Goal: Task Accomplishment & Management: Use online tool/utility

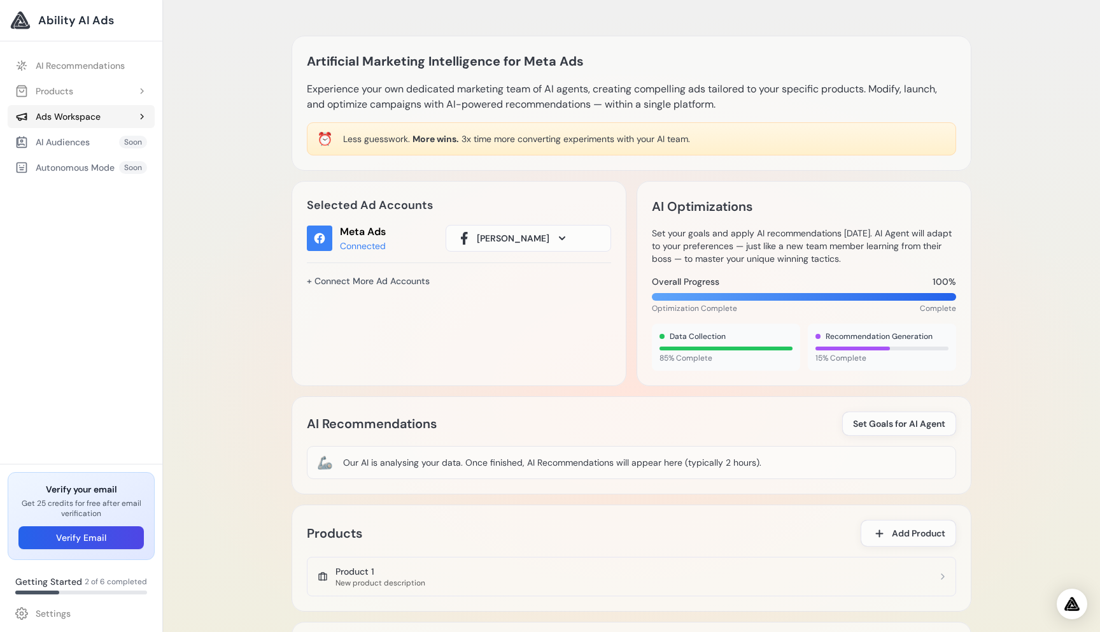
click at [71, 115] on div "Ads Workspace" at bounding box center [57, 116] width 85 height 13
click at [39, 615] on link "Settings" at bounding box center [81, 613] width 147 height 23
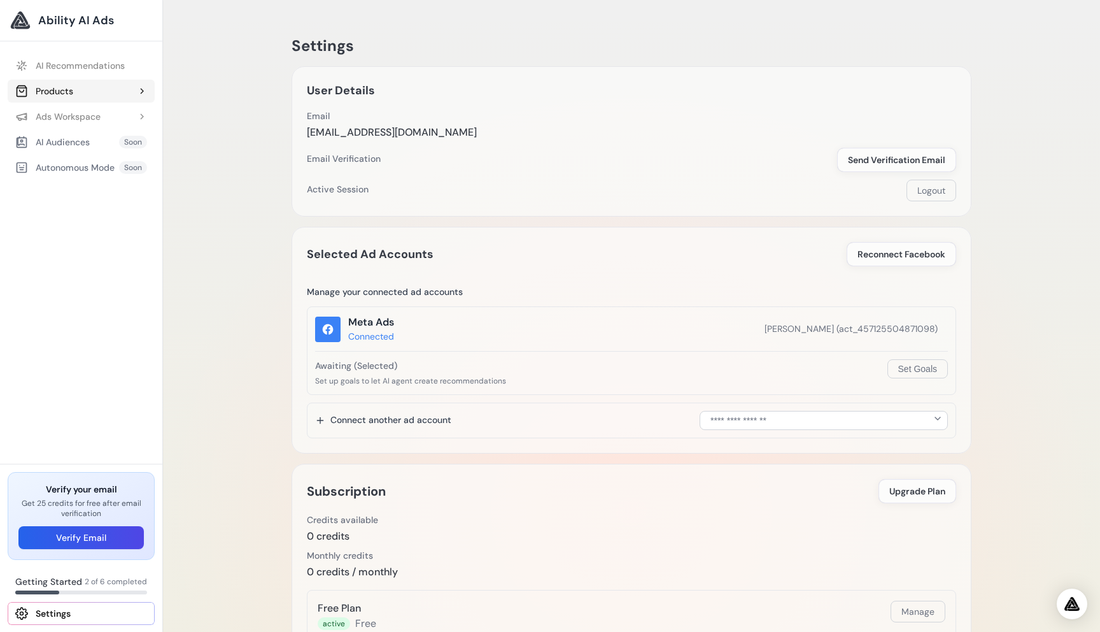
click at [90, 95] on button "Products" at bounding box center [81, 91] width 147 height 23
click at [78, 123] on link "Add Product" at bounding box center [87, 116] width 134 height 23
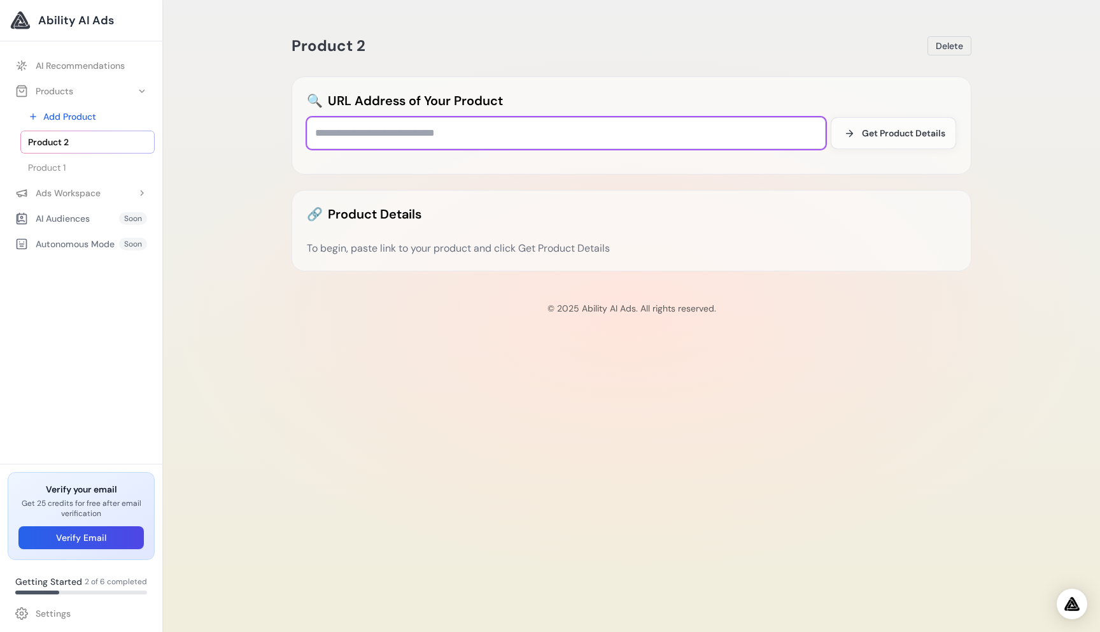
click at [364, 132] on input "text" at bounding box center [566, 133] width 519 height 32
type input "**********"
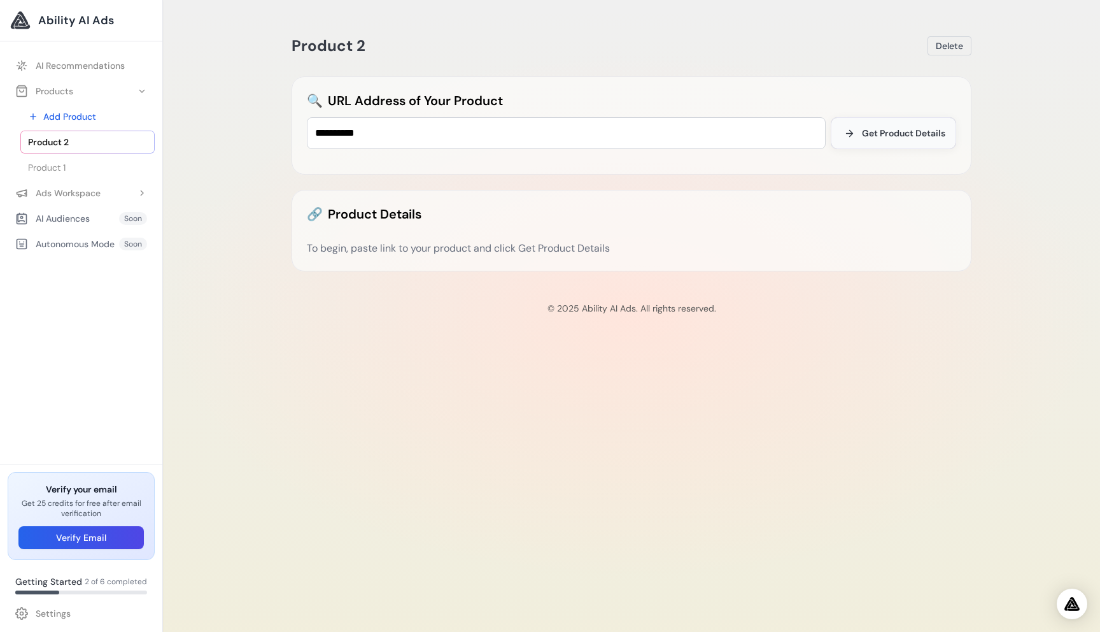
click at [894, 141] on button "Get Product Details" at bounding box center [893, 133] width 125 height 32
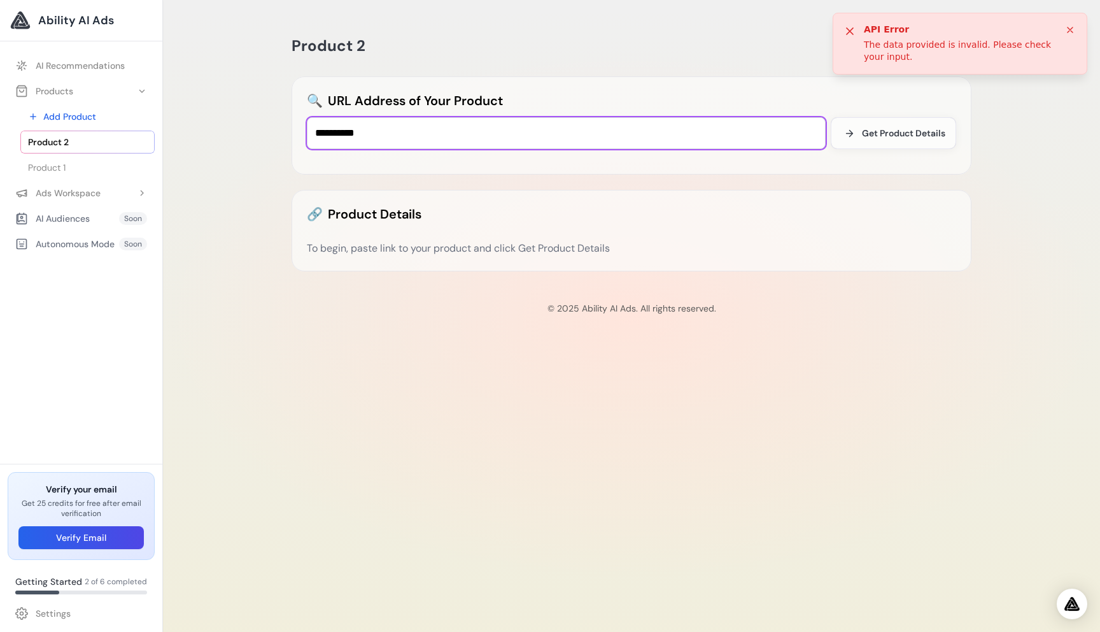
click at [393, 132] on input "**********" at bounding box center [566, 133] width 519 height 32
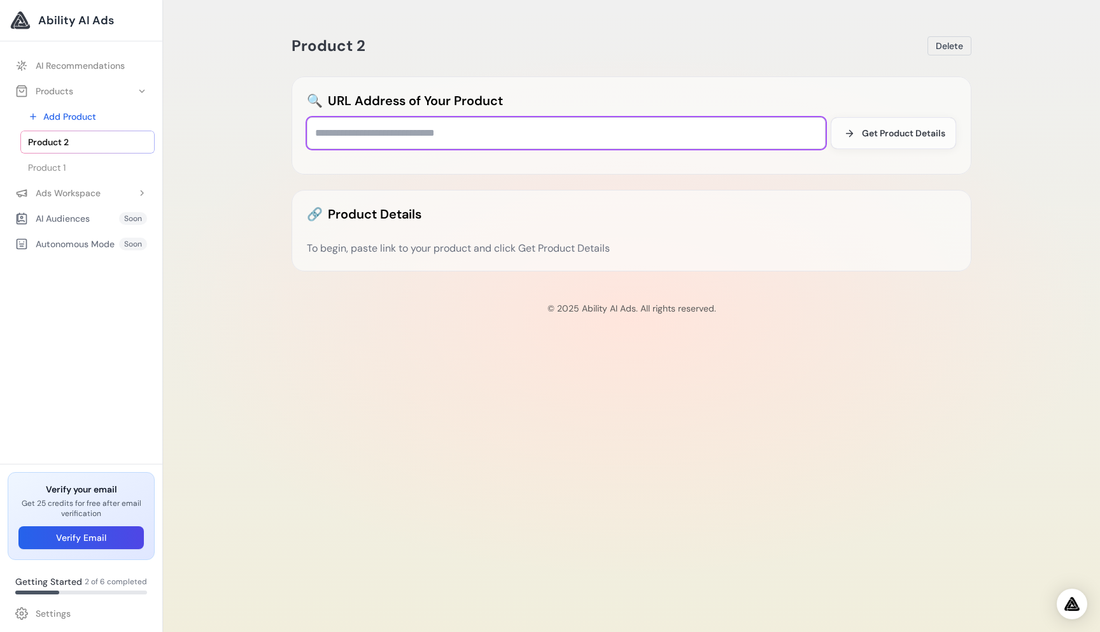
click at [352, 136] on input "text" at bounding box center [566, 133] width 519 height 32
paste input "**********"
type input "**********"
click at [354, 131] on input "text" at bounding box center [566, 133] width 519 height 32
paste input "**********"
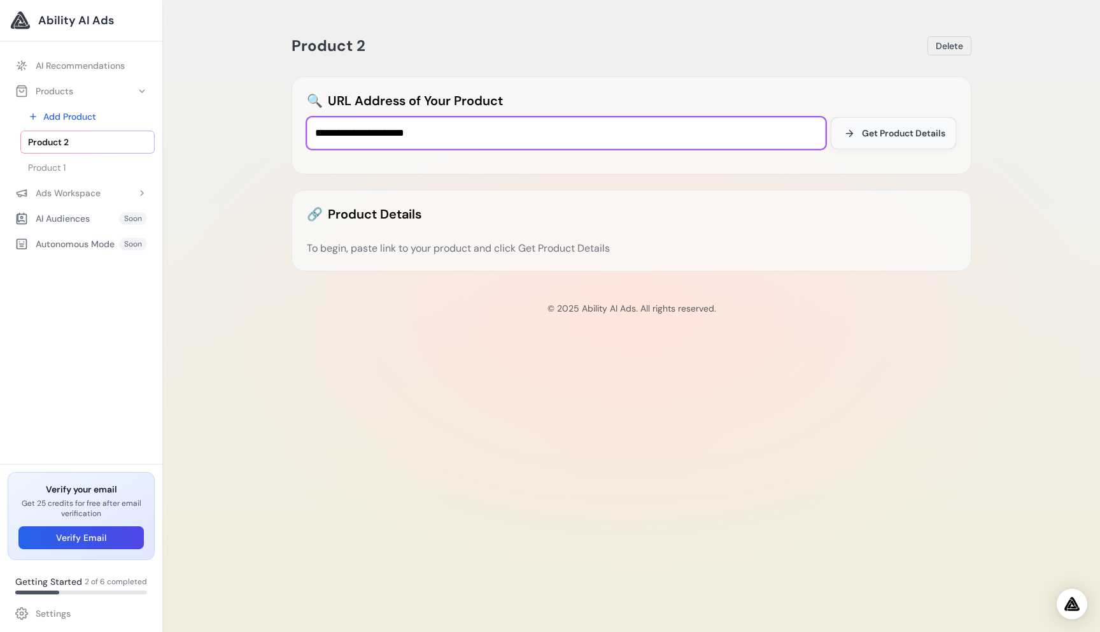
type input "**********"
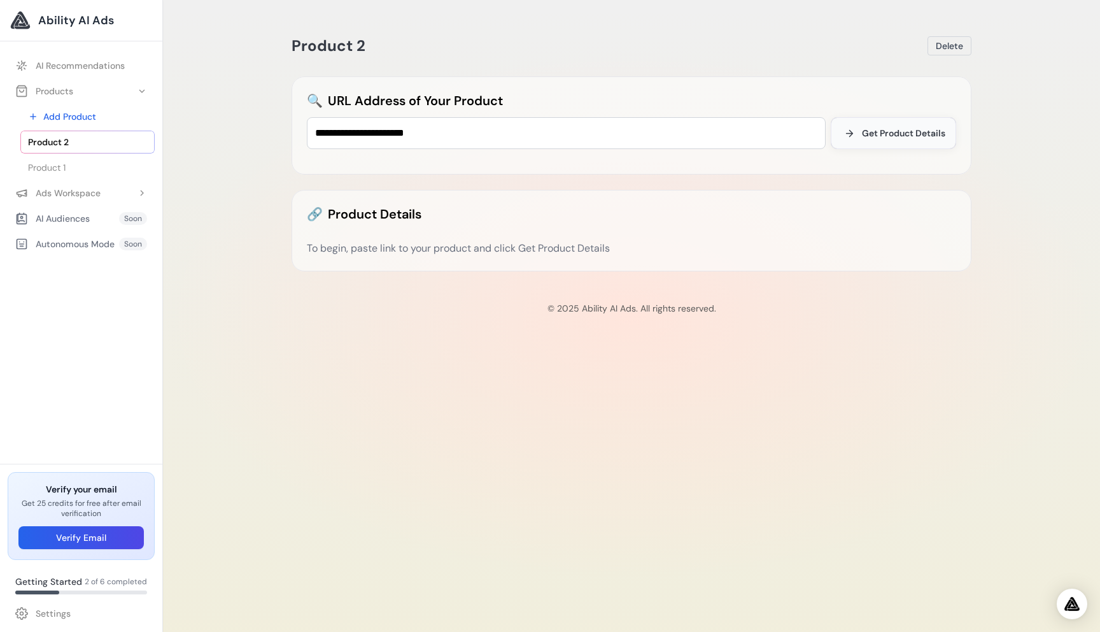
click at [897, 131] on span "Get Product Details" at bounding box center [903, 133] width 83 height 13
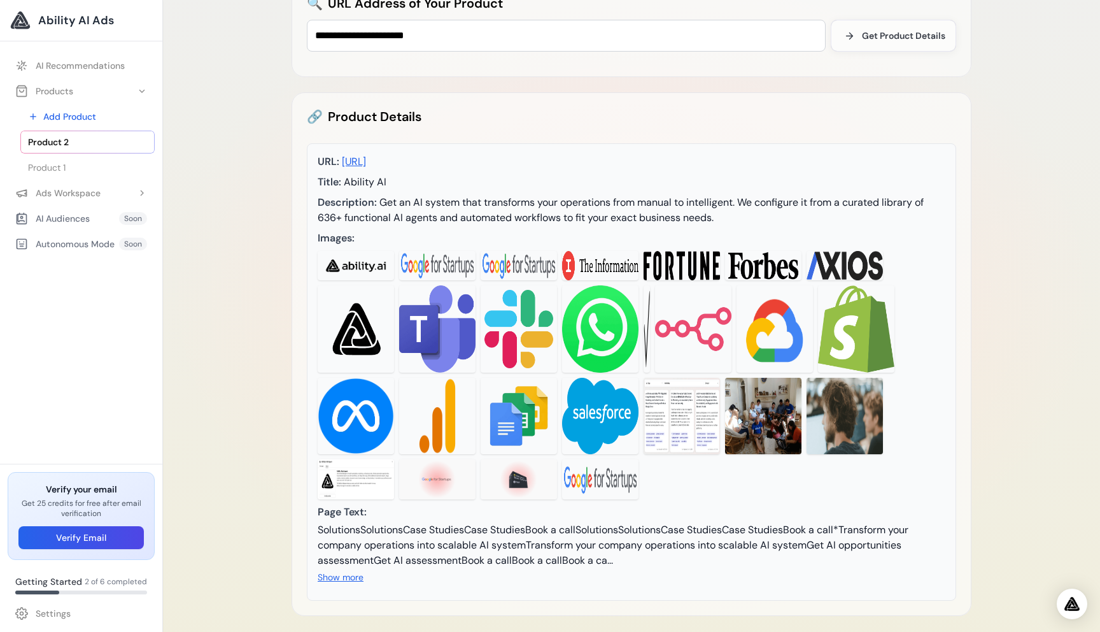
scroll to position [185, 0]
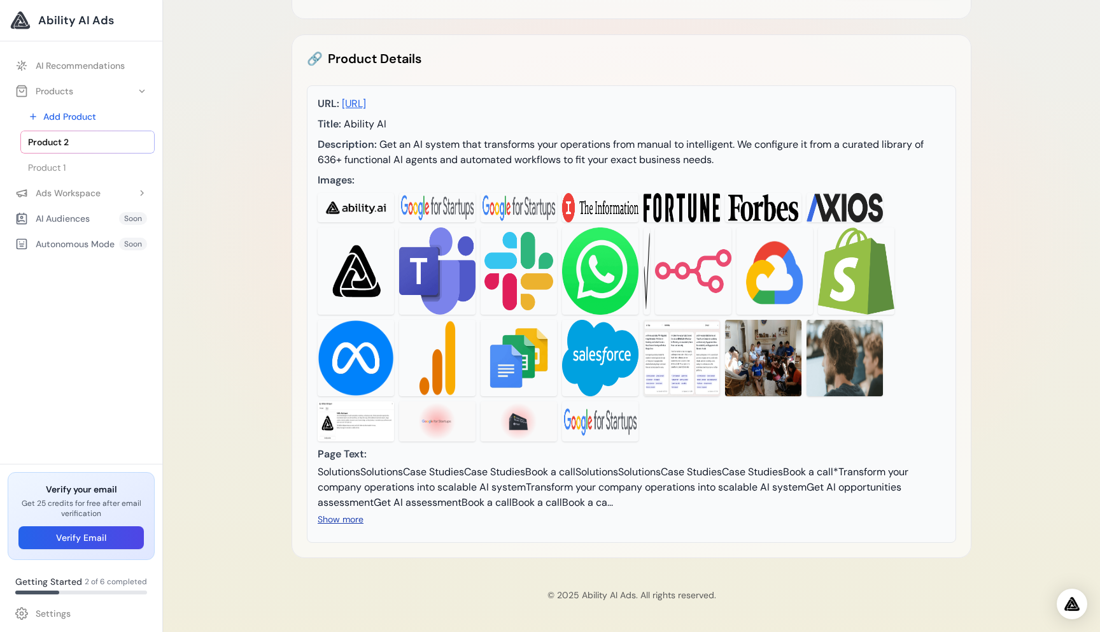
click at [341, 521] on button "Show more" at bounding box center [341, 519] width 46 height 13
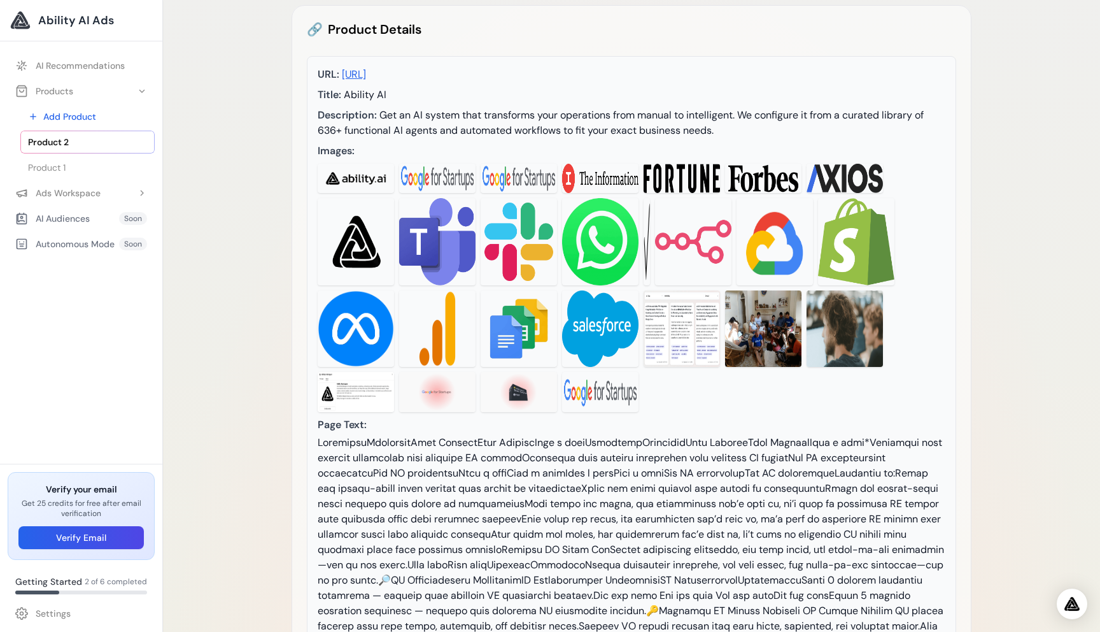
scroll to position [0, 0]
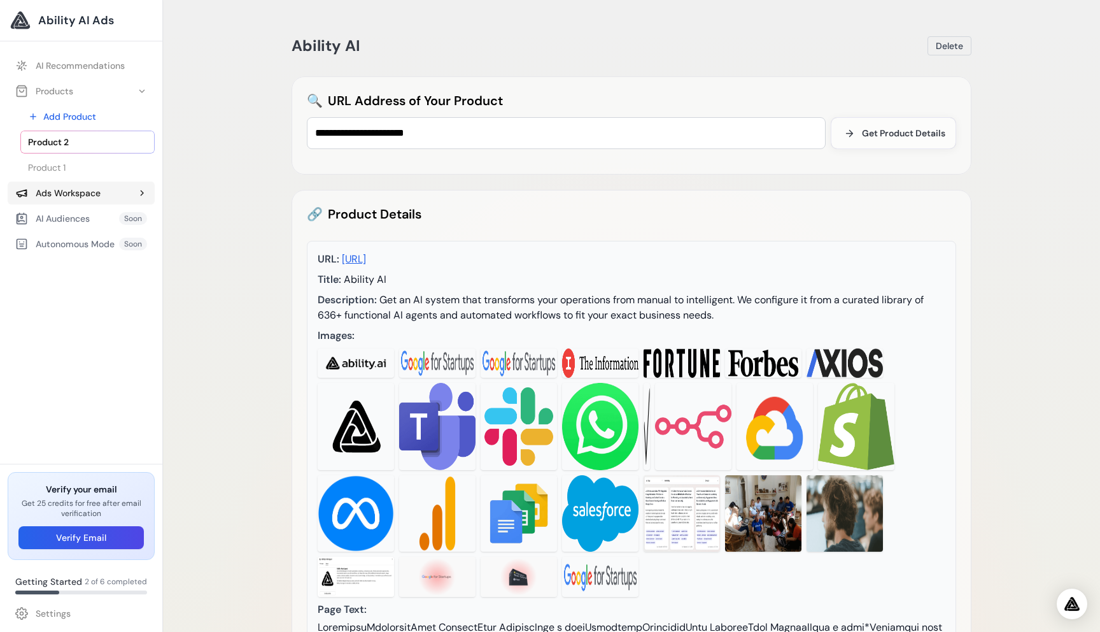
click at [72, 188] on div "Ads Workspace" at bounding box center [57, 193] width 85 height 13
click at [76, 220] on link "Add Experiment" at bounding box center [87, 218] width 134 height 23
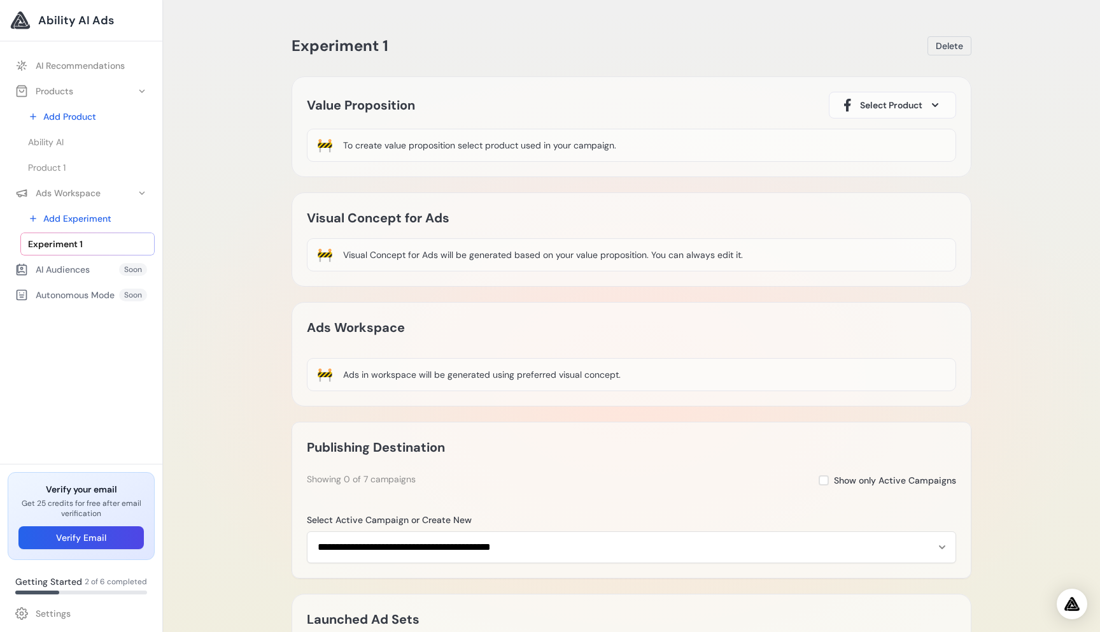
click at [909, 104] on span "Select Product" at bounding box center [891, 105] width 62 height 13
click at [881, 146] on div "Ability AI" at bounding box center [861, 141] width 43 height 15
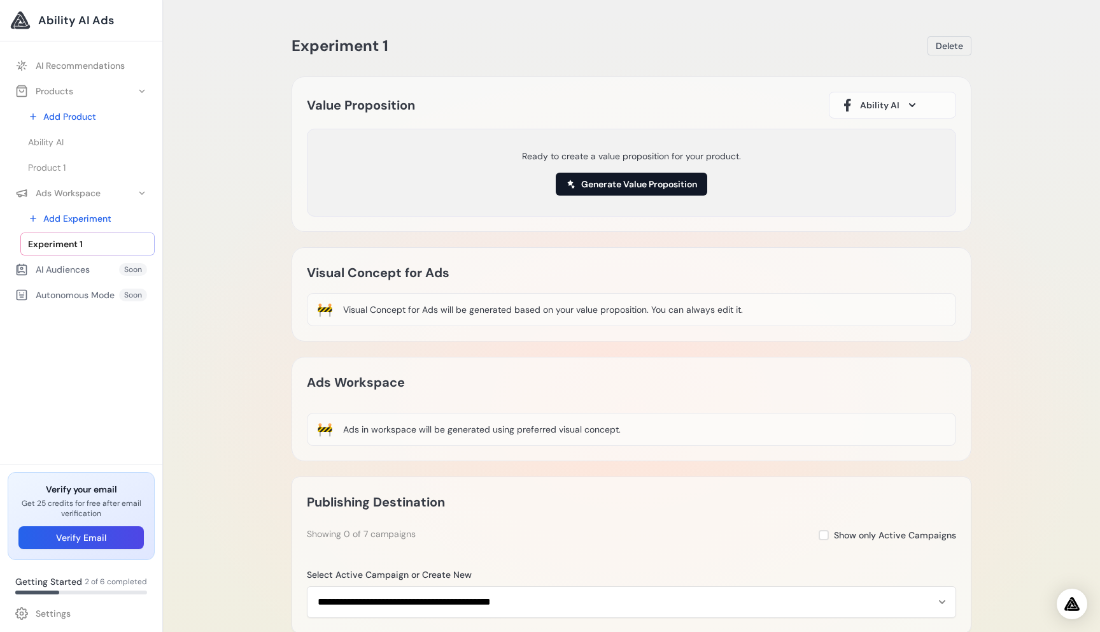
click at [651, 178] on button "Generate Value Proposition" at bounding box center [632, 184] width 152 height 23
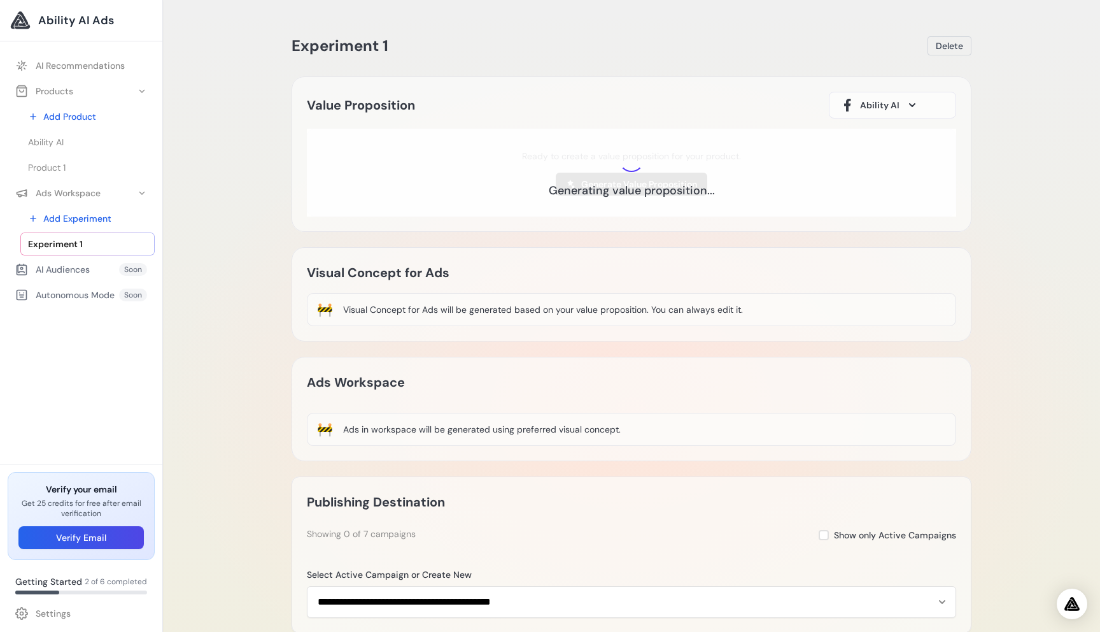
click at [1053, 239] on div "Experiment 1 Delete Loading Experiment Processing experiment data... Value Prop…" at bounding box center [631, 408] width 937 height 816
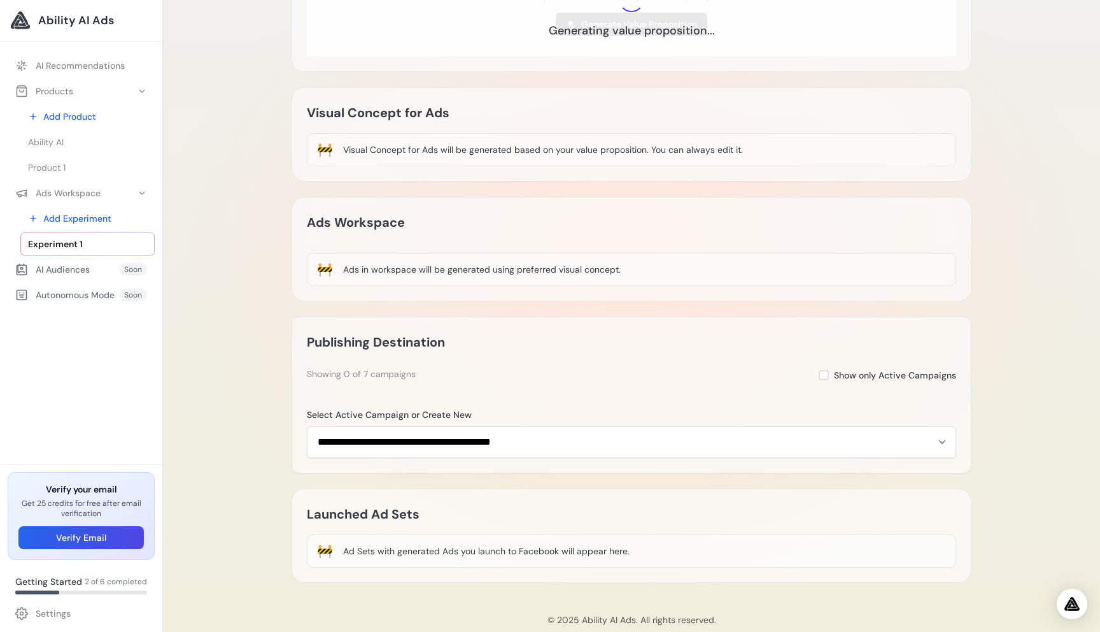
scroll to position [185, 0]
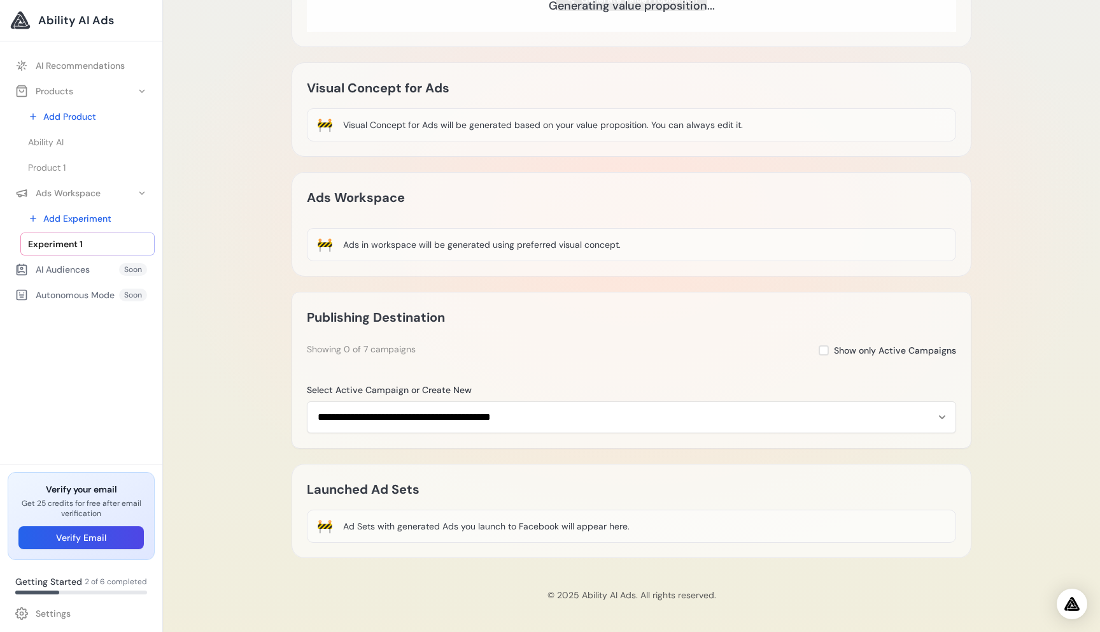
click at [1014, 478] on div "Experiment 1 Delete Loading Experiment Processing experiment data... Value Prop…" at bounding box center [631, 223] width 937 height 816
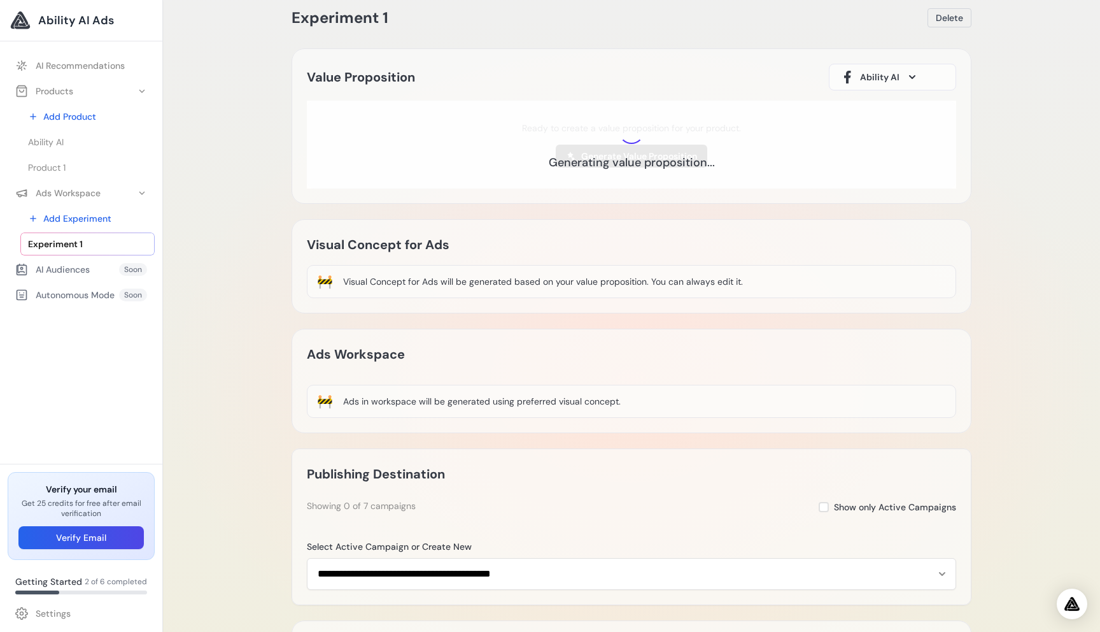
scroll to position [0, 0]
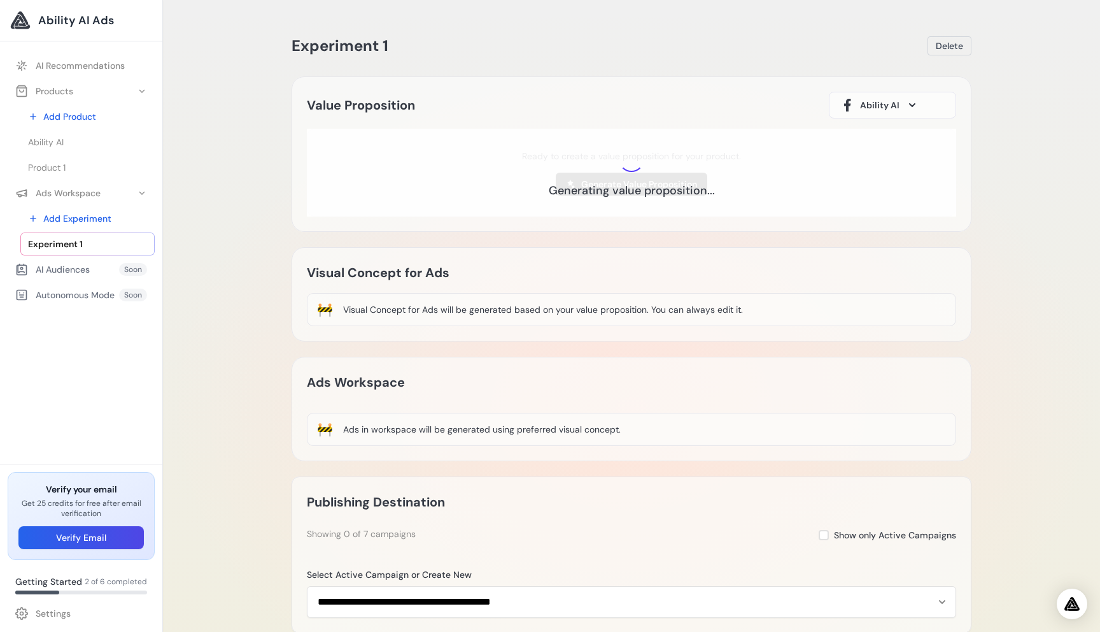
click at [267, 413] on div "Experiment 1 Delete Loading Experiment Processing experiment data... Value Prop…" at bounding box center [631, 408] width 937 height 816
click at [220, 385] on div "Experiment 1 Delete Loading Experiment Processing experiment data... Value Prop…" at bounding box center [631, 408] width 937 height 816
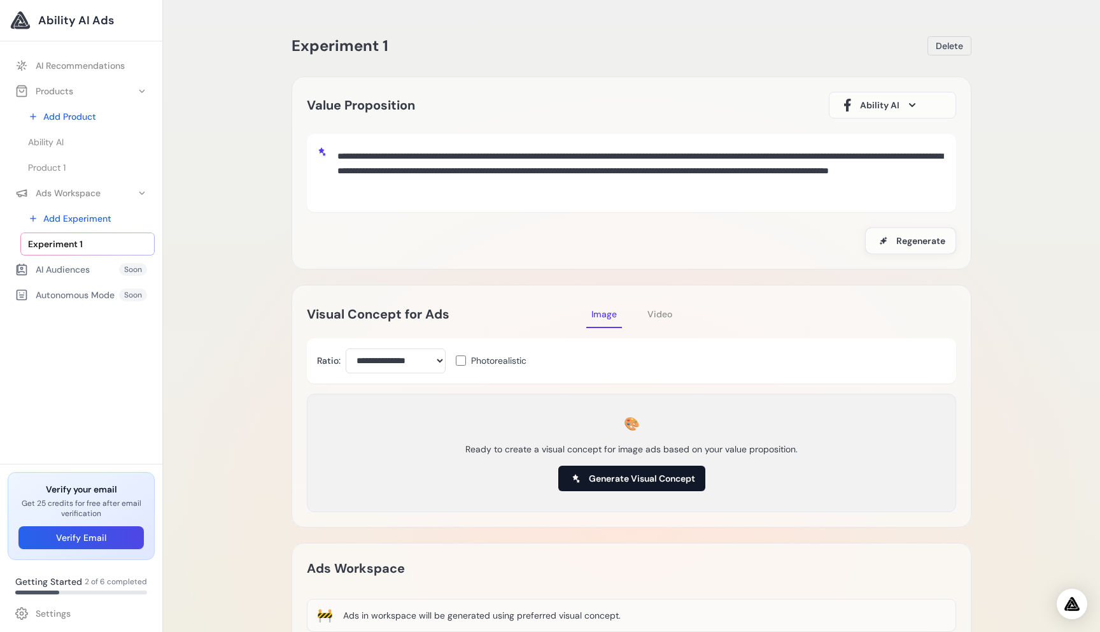
click at [655, 480] on span "Generate Visual Concept" at bounding box center [642, 478] width 106 height 13
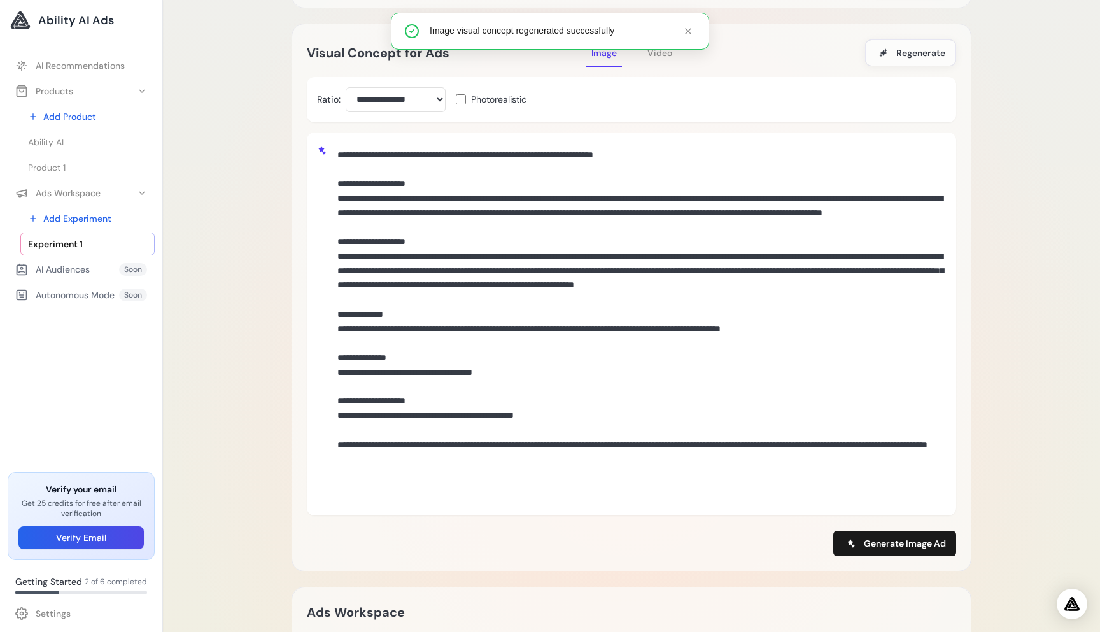
scroll to position [273, 0]
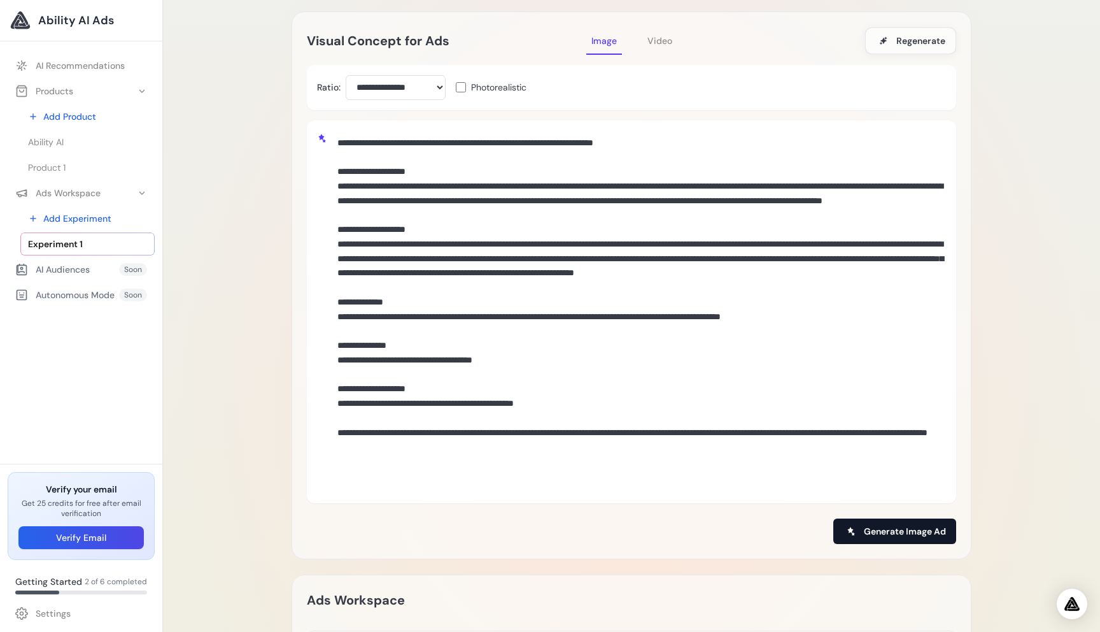
click at [914, 534] on span "Generate Image Ad" at bounding box center [905, 531] width 82 height 13
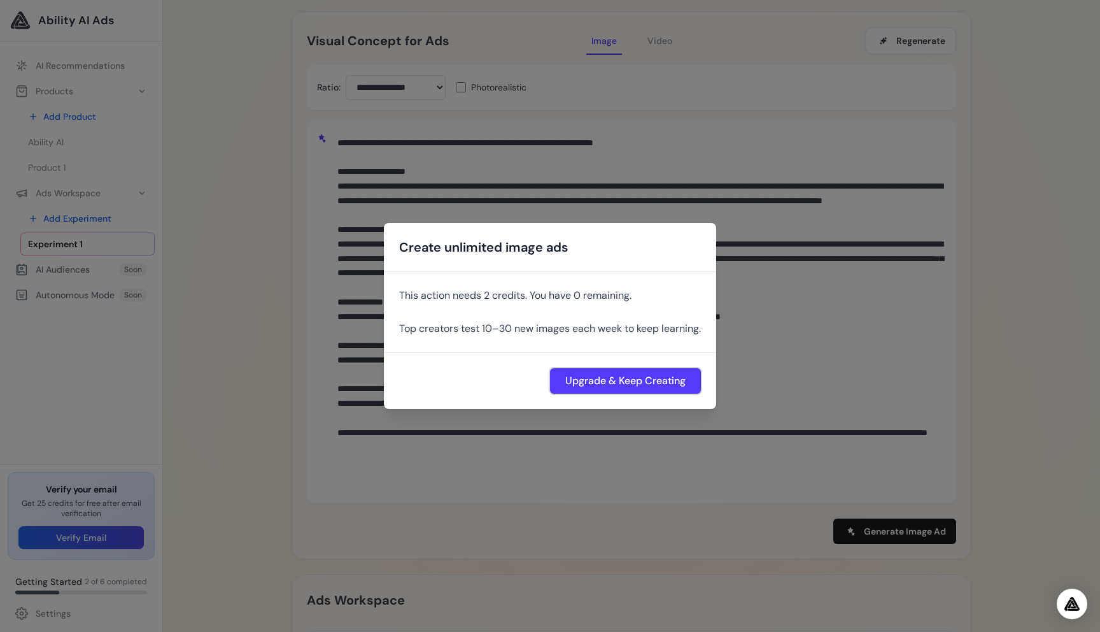
click at [630, 385] on button "Upgrade & Keep Creating" at bounding box center [625, 380] width 151 height 25
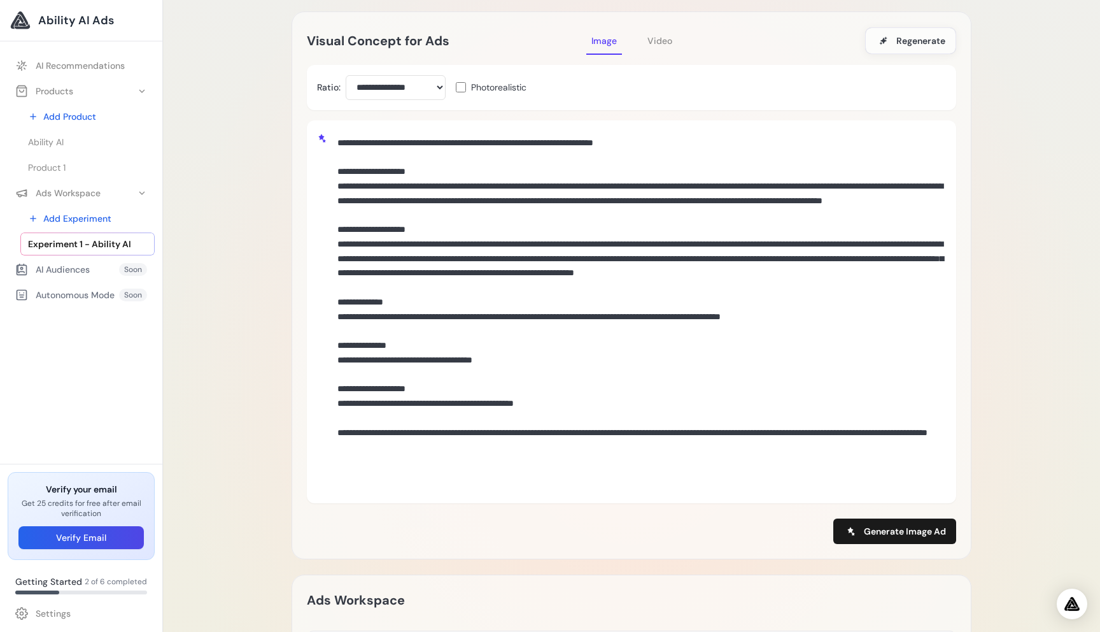
scroll to position [275, 0]
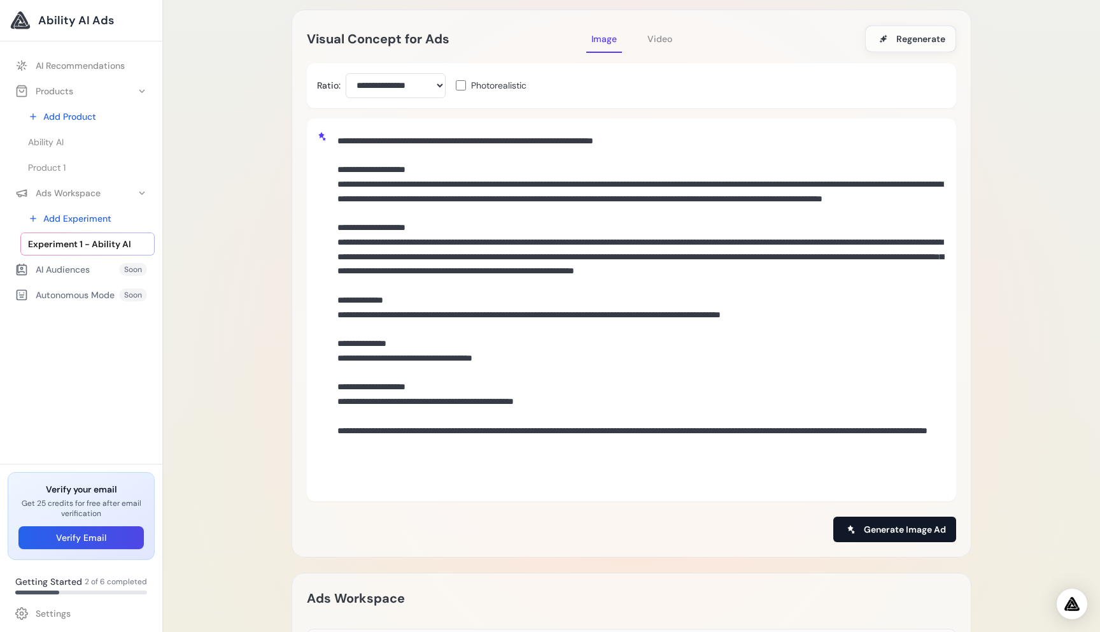
click at [894, 537] on button "Generate Image Ad" at bounding box center [895, 528] width 123 height 25
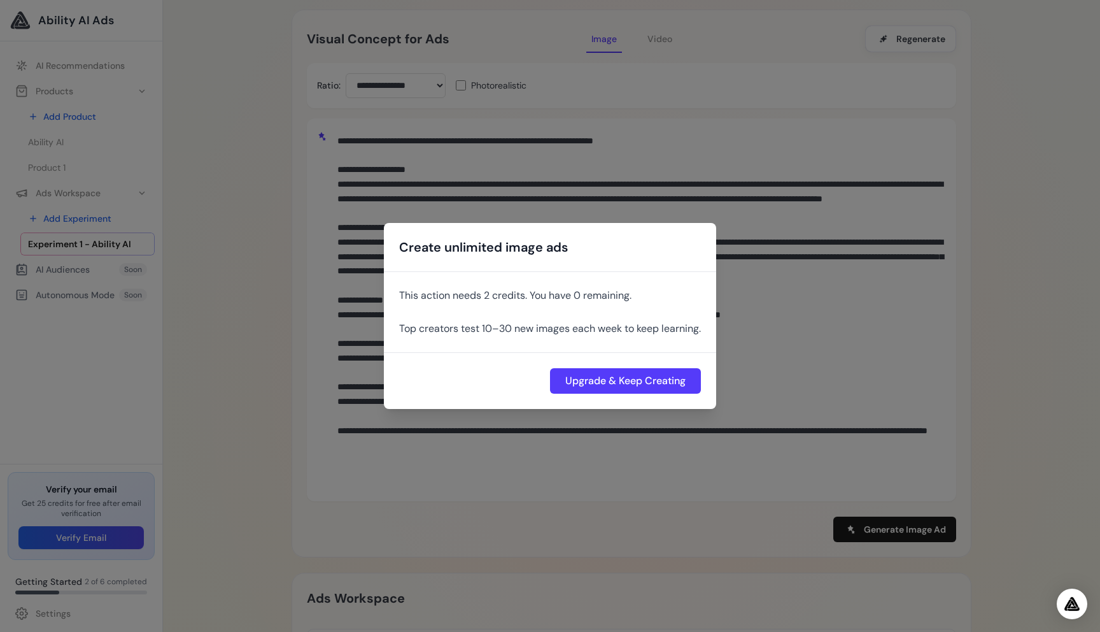
click at [345, 417] on div "Create unlimited image ads This action needs 2 credits. You have 0 remaining. T…" at bounding box center [550, 316] width 1100 height 632
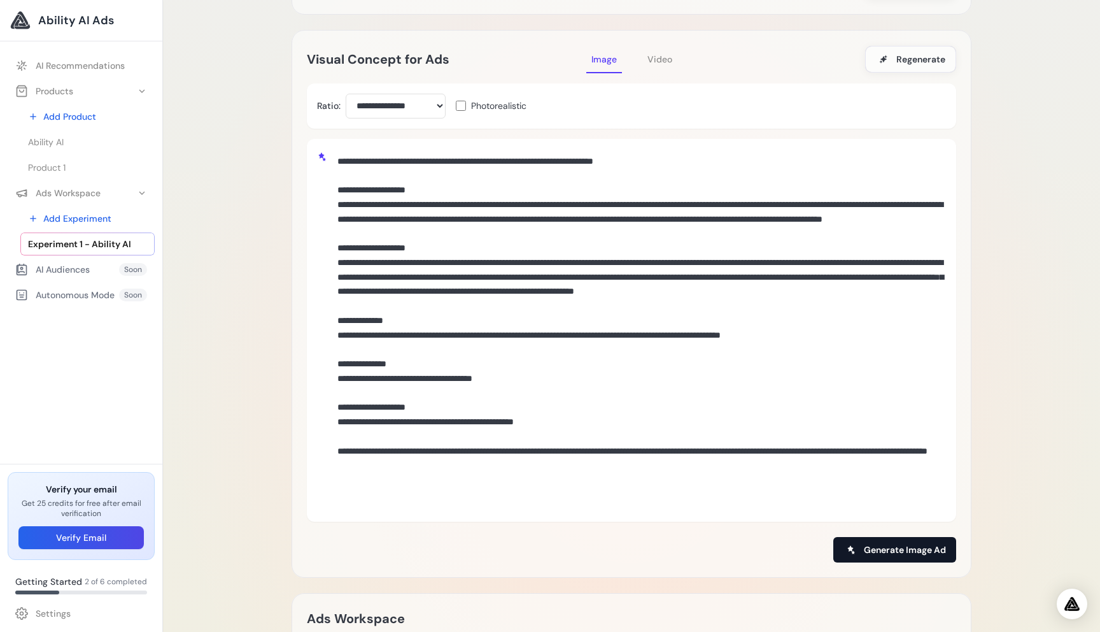
scroll to position [328, 0]
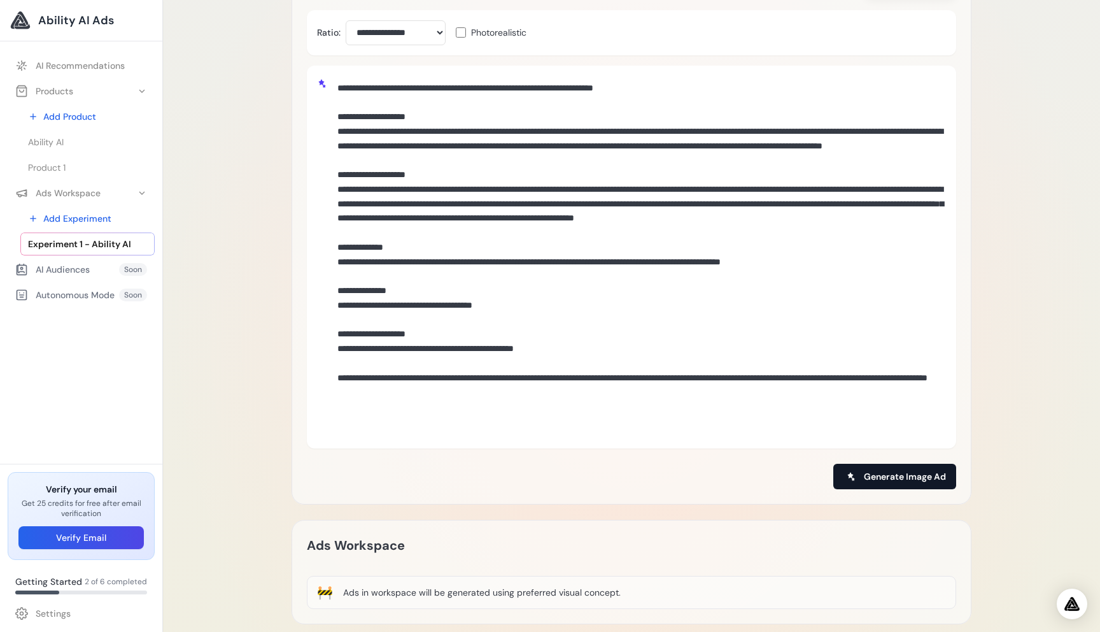
click at [886, 469] on button "Generate Image Ad" at bounding box center [895, 476] width 123 height 25
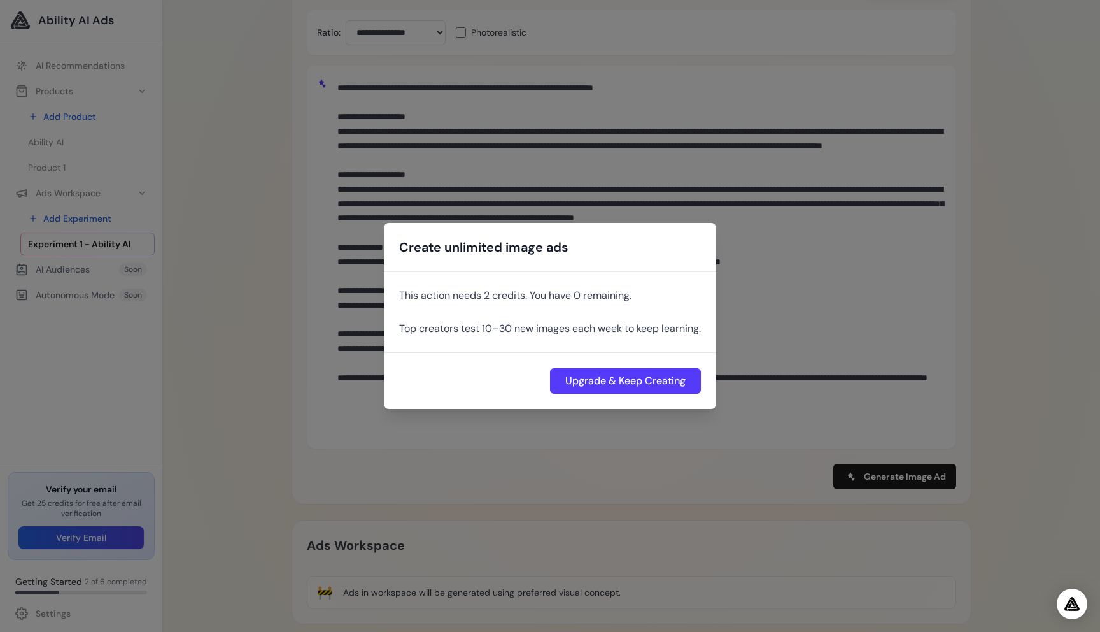
click at [274, 402] on div "Create unlimited image ads This action needs 2 credits. You have 0 remaining. T…" at bounding box center [550, 316] width 1100 height 632
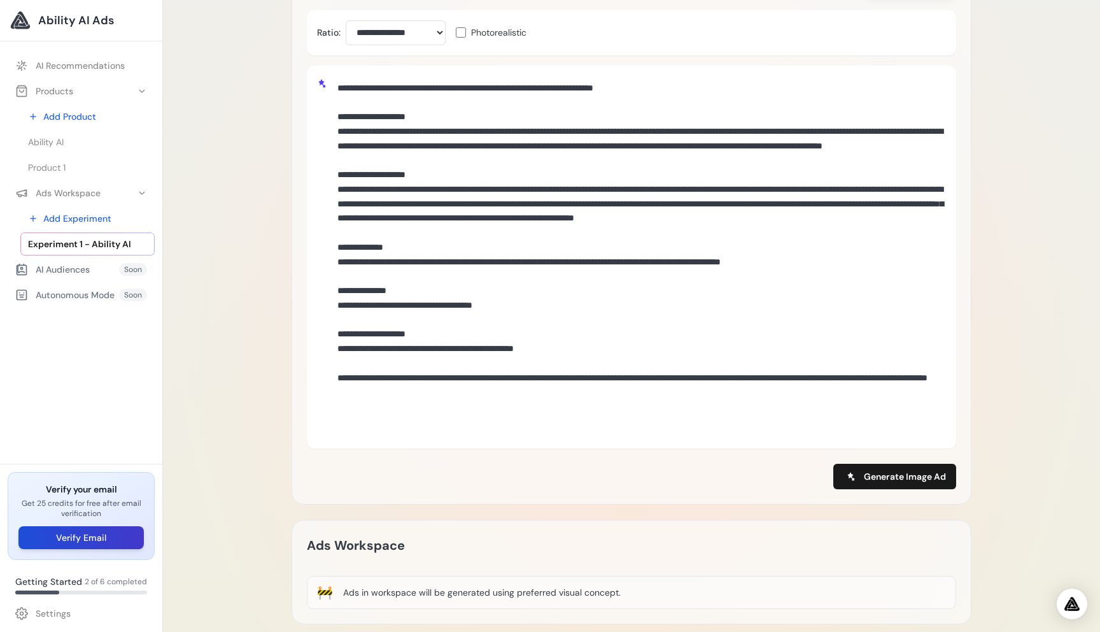
click at [105, 537] on button "Verify Email" at bounding box center [80, 537] width 125 height 23
click at [253, 218] on div "Experiment 1 - Ability AI Delete Loading Experiment Processing experiment data.…" at bounding box center [631, 325] width 937 height 1307
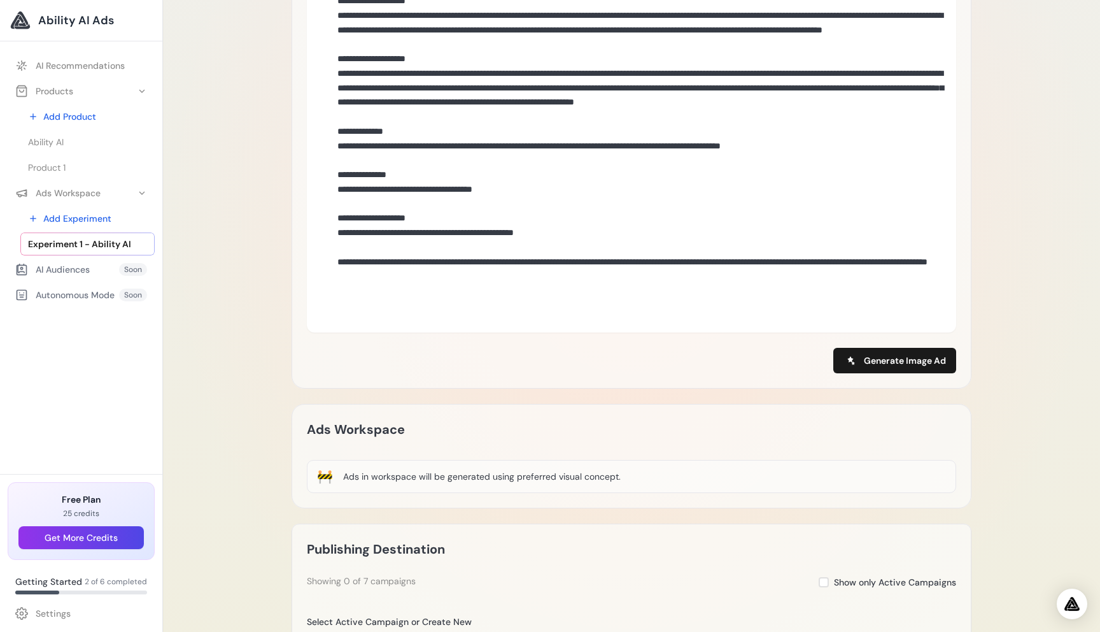
scroll to position [469, 0]
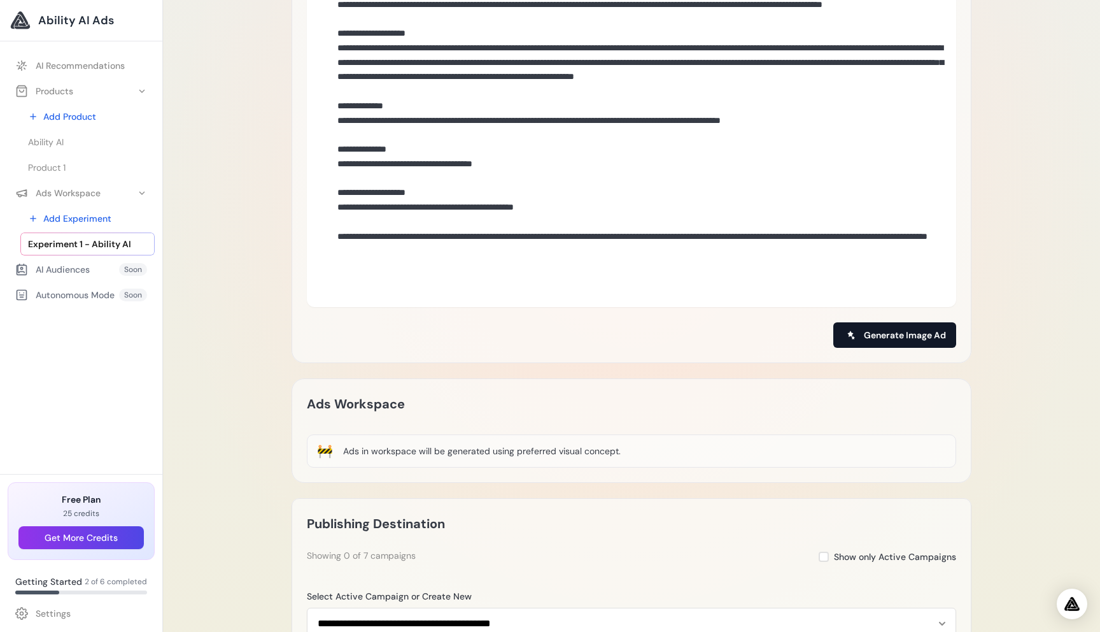
click at [873, 329] on span "Generate Image Ad" at bounding box center [905, 335] width 82 height 13
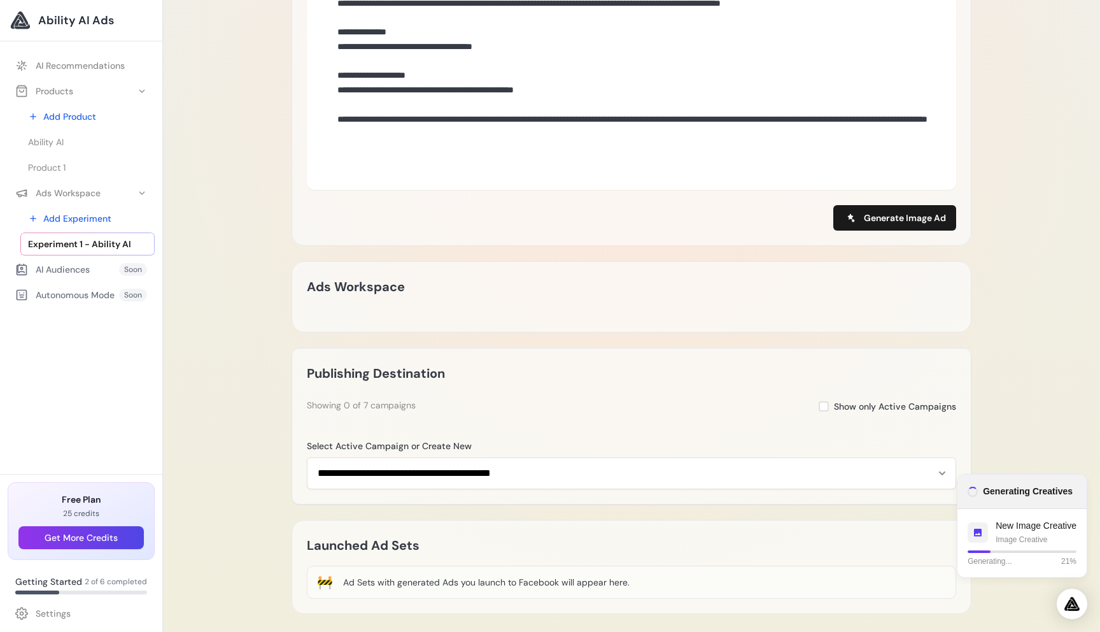
scroll to position [588, 0]
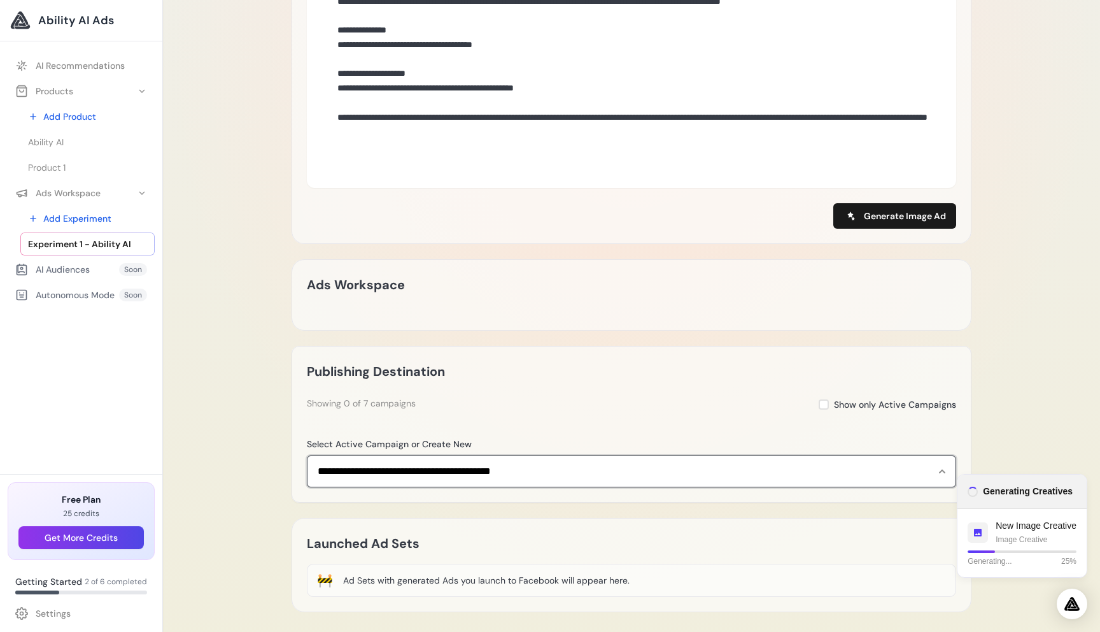
click at [532, 471] on select "**********" at bounding box center [632, 471] width 650 height 32
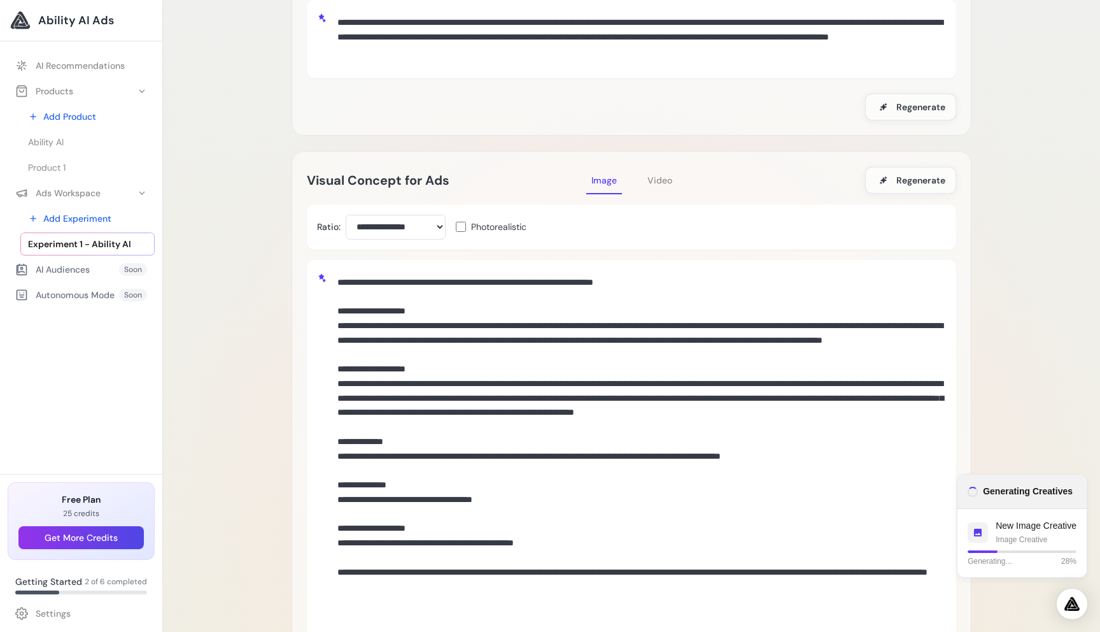
scroll to position [0, 0]
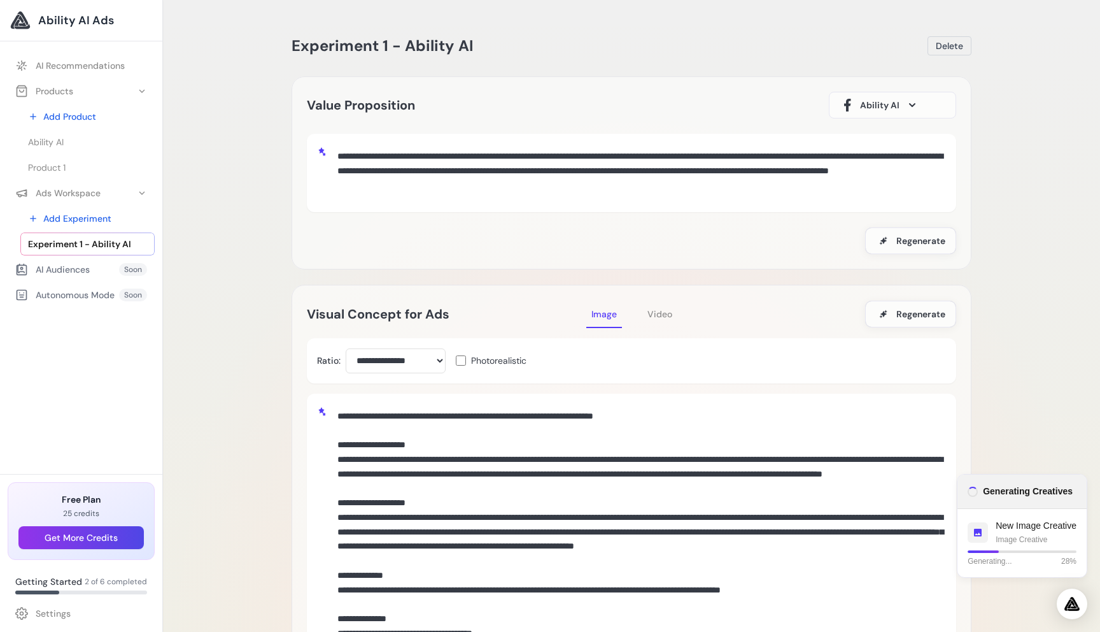
click at [227, 360] on div "Experiment 1 - Ability AI Delete Loading Experiment Processing experiment data.…" at bounding box center [631, 637] width 937 height 1274
click at [245, 402] on div "Experiment 1 - Ability AI Delete Loading Experiment Processing experiment data.…" at bounding box center [631, 637] width 937 height 1274
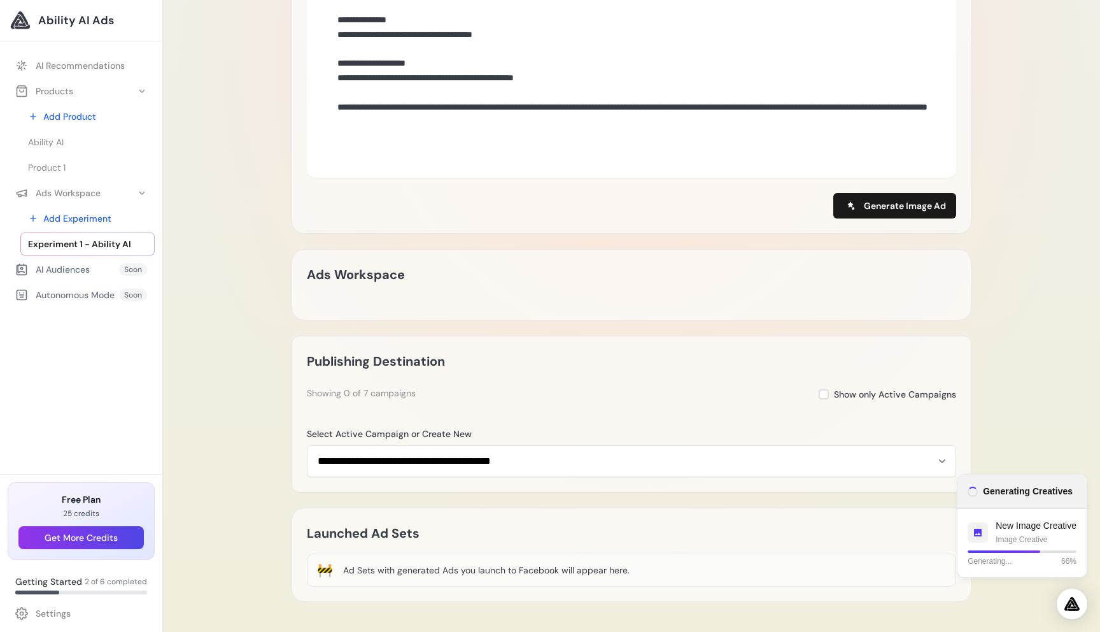
scroll to position [643, 0]
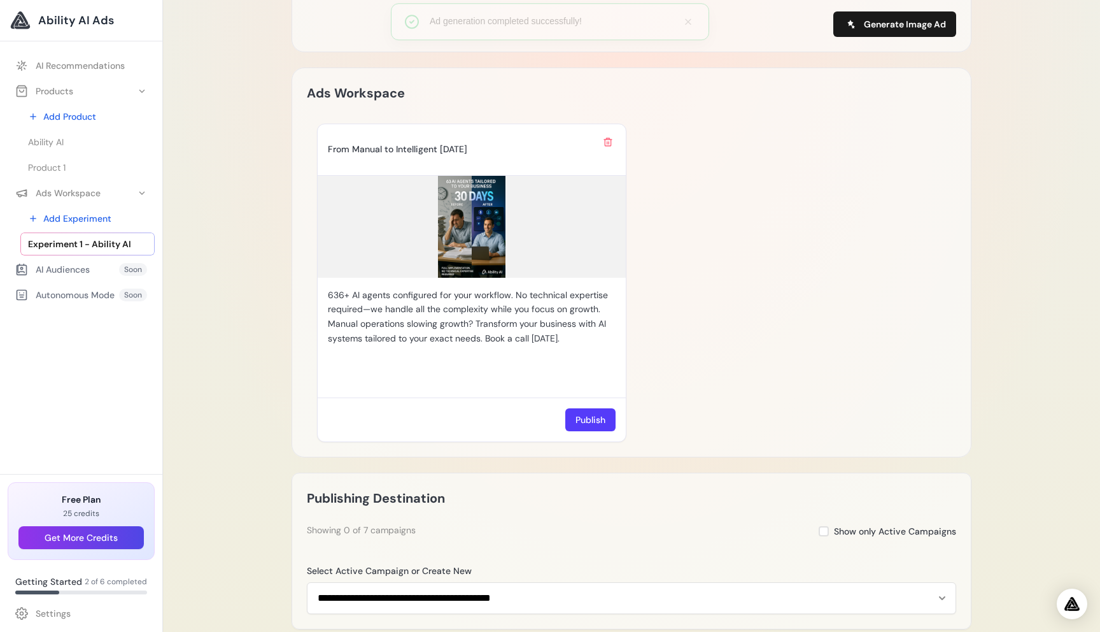
scroll to position [627, 0]
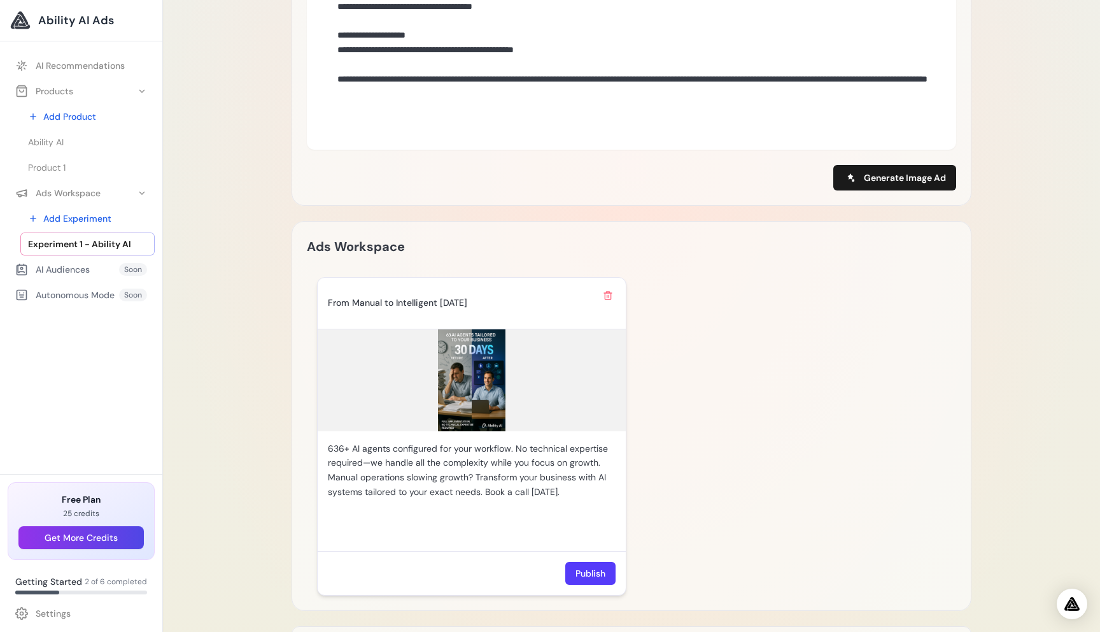
click at [481, 368] on img at bounding box center [472, 380] width 308 height 102
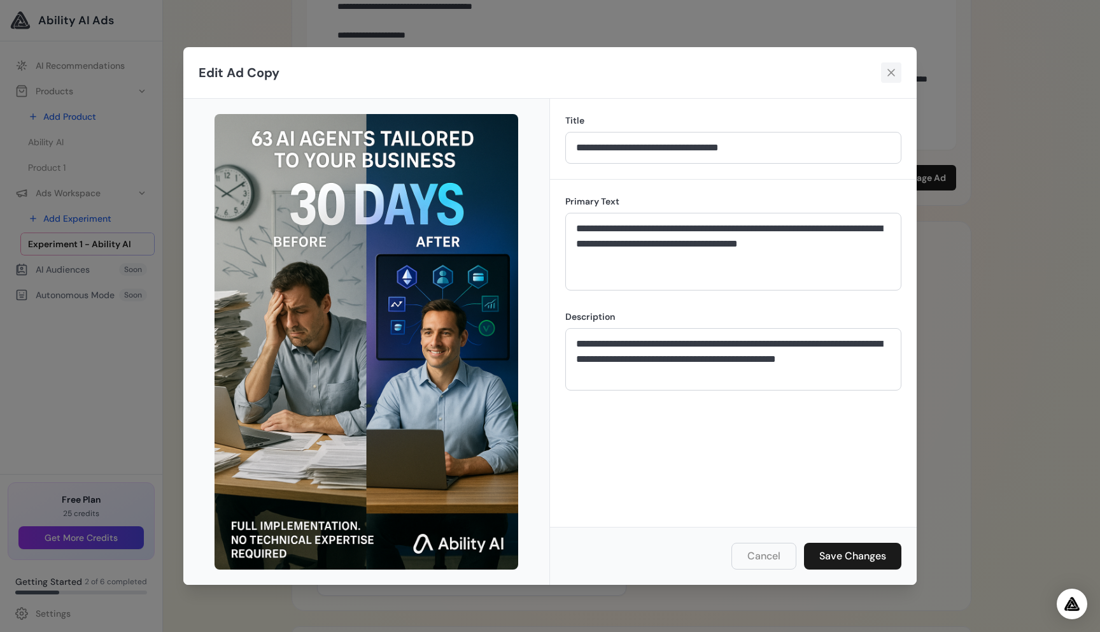
click at [895, 71] on icon at bounding box center [891, 72] width 13 height 13
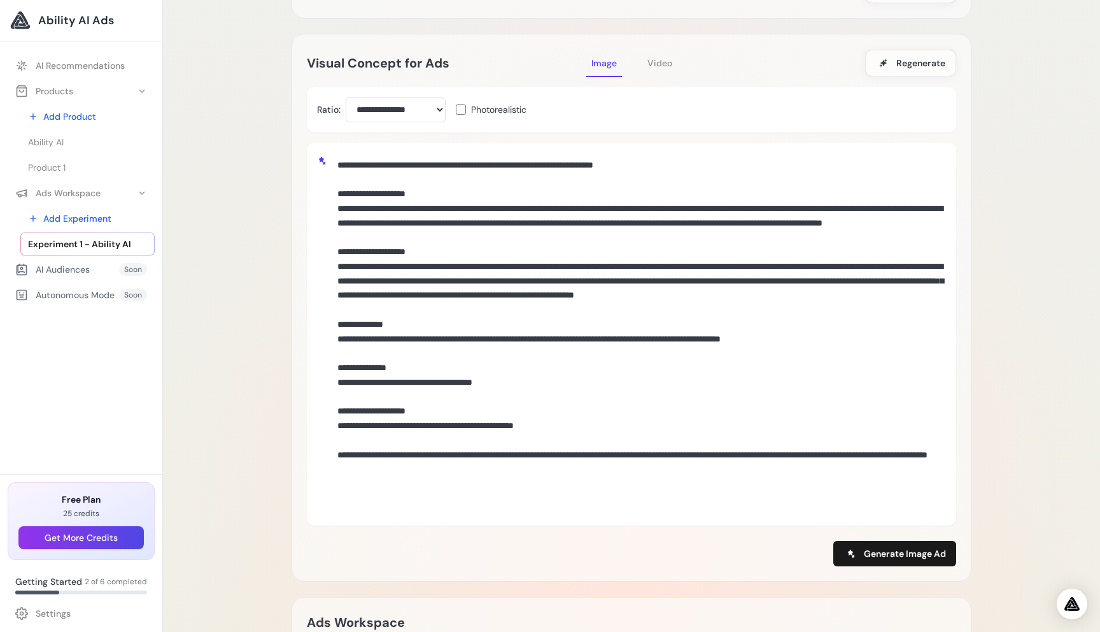
scroll to position [241, 0]
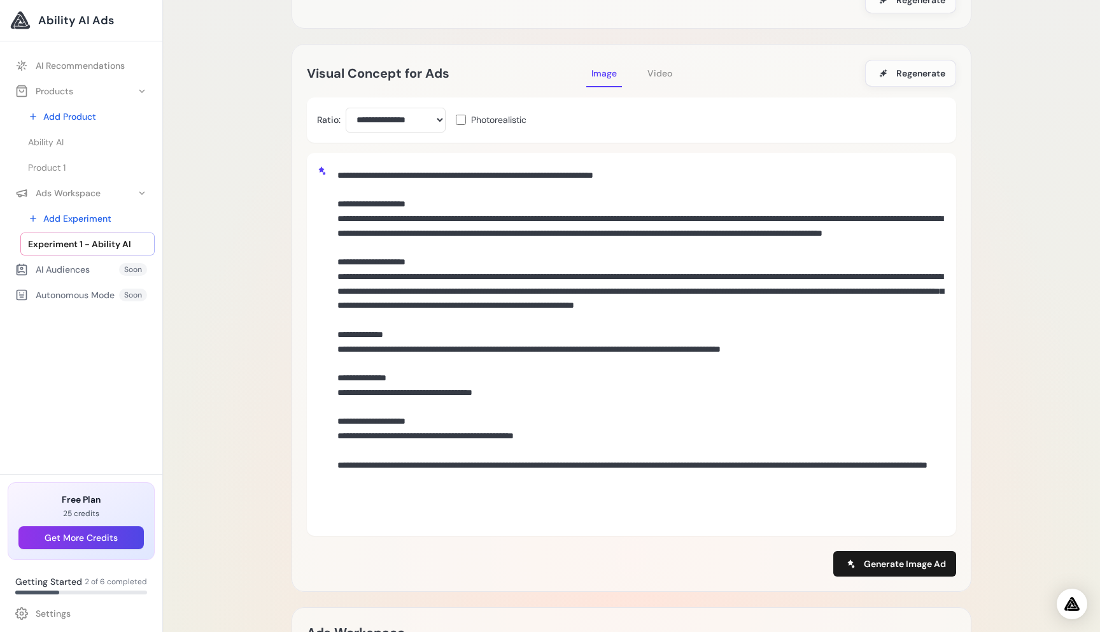
click at [695, 179] on textarea at bounding box center [639, 342] width 614 height 359
click at [550, 506] on textarea at bounding box center [639, 342] width 614 height 359
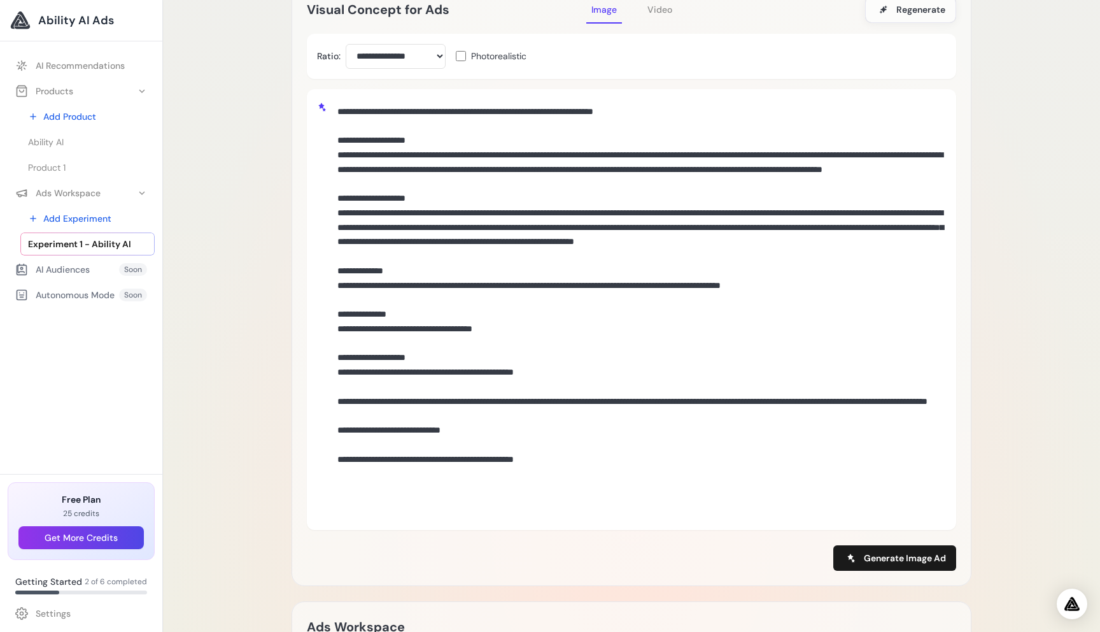
scroll to position [315, 0]
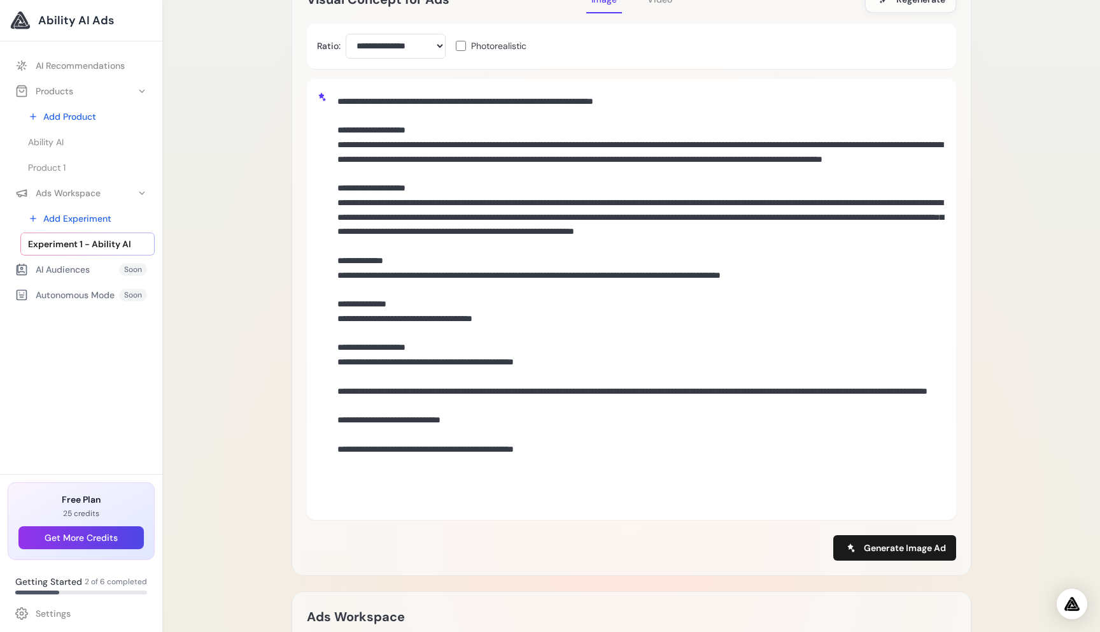
click at [475, 462] on textarea at bounding box center [639, 297] width 614 height 417
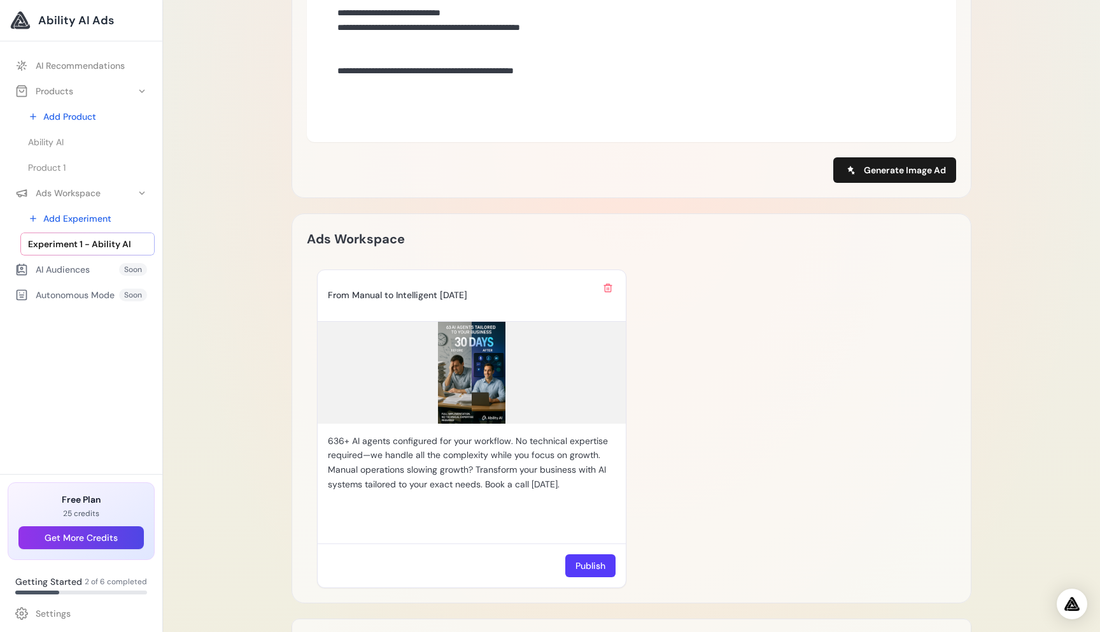
scroll to position [723, 0]
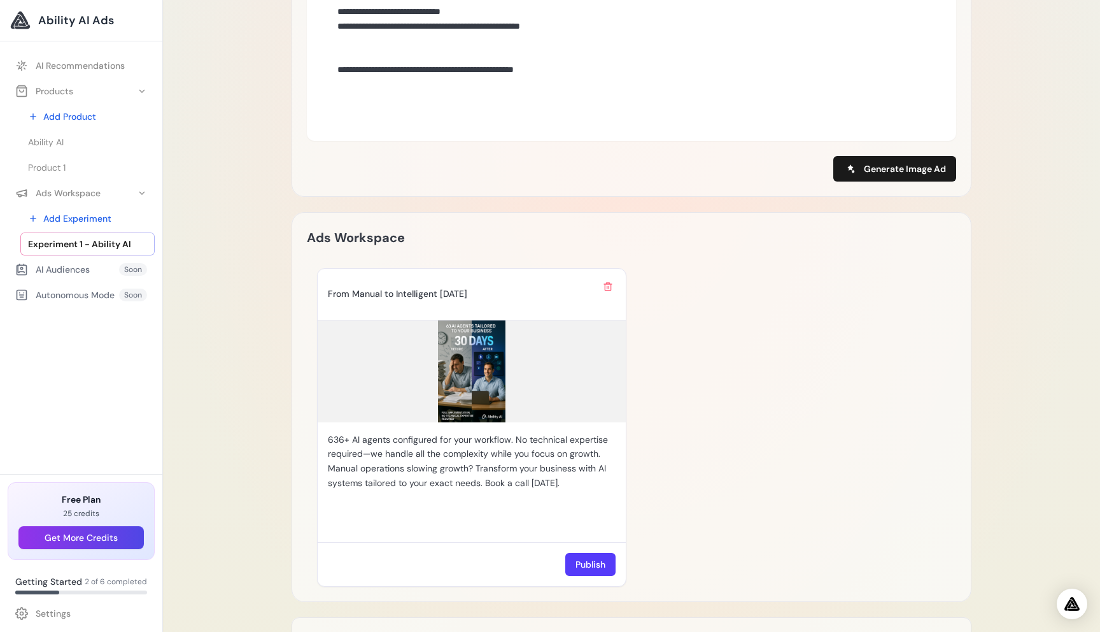
type textarea "**********"
click at [765, 171] on div "Generate Image Ad" at bounding box center [632, 168] width 650 height 25
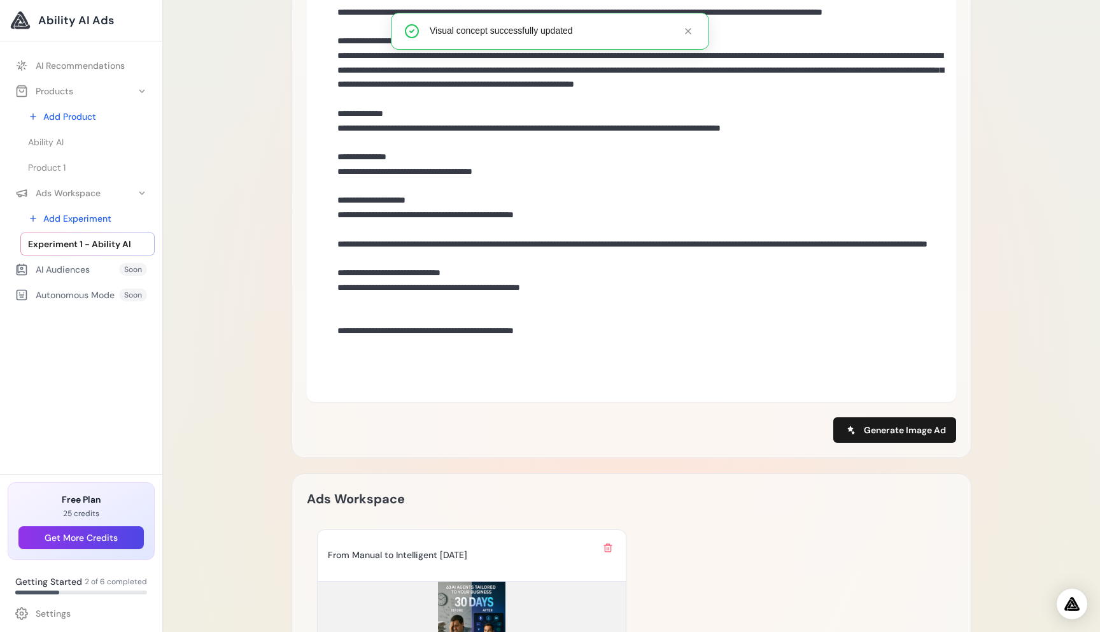
scroll to position [465, 0]
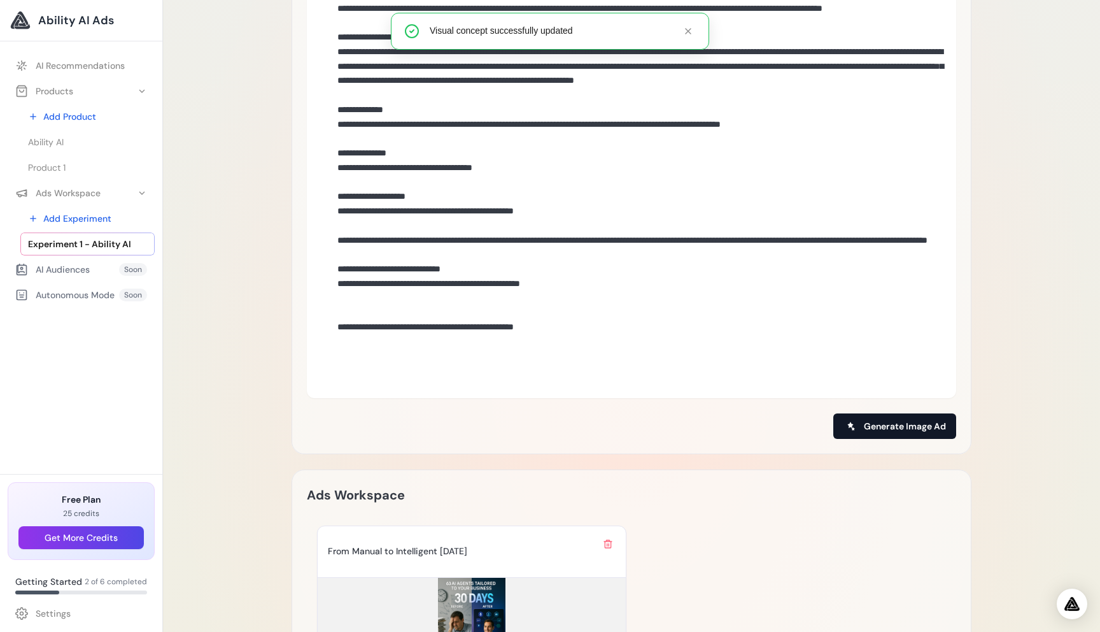
click at [871, 420] on span "Generate Image Ad" at bounding box center [905, 426] width 82 height 13
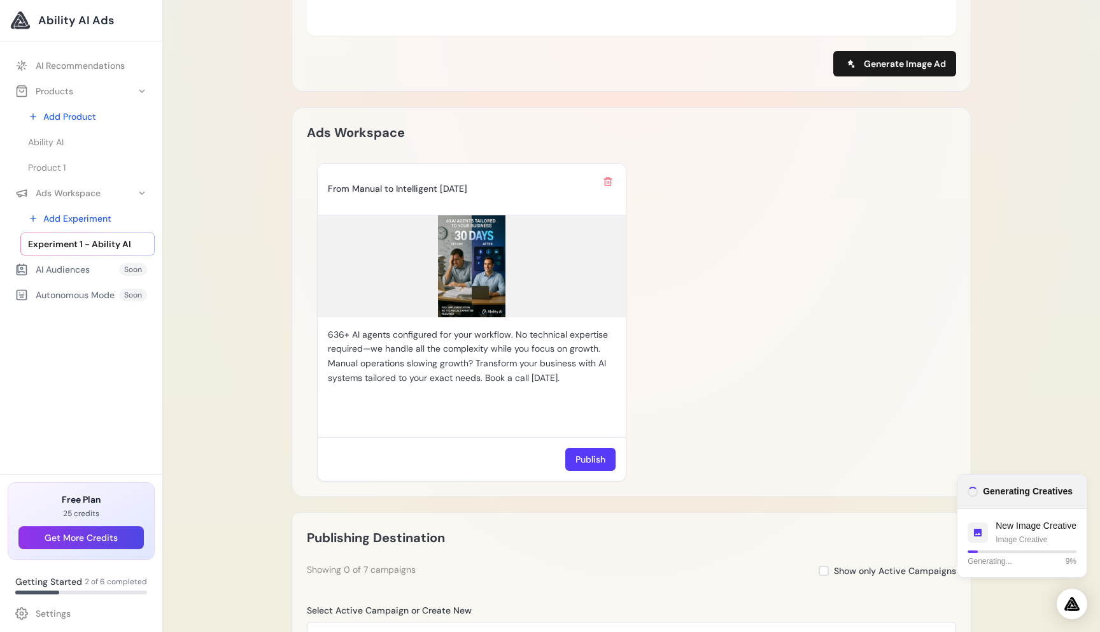
scroll to position [827, 0]
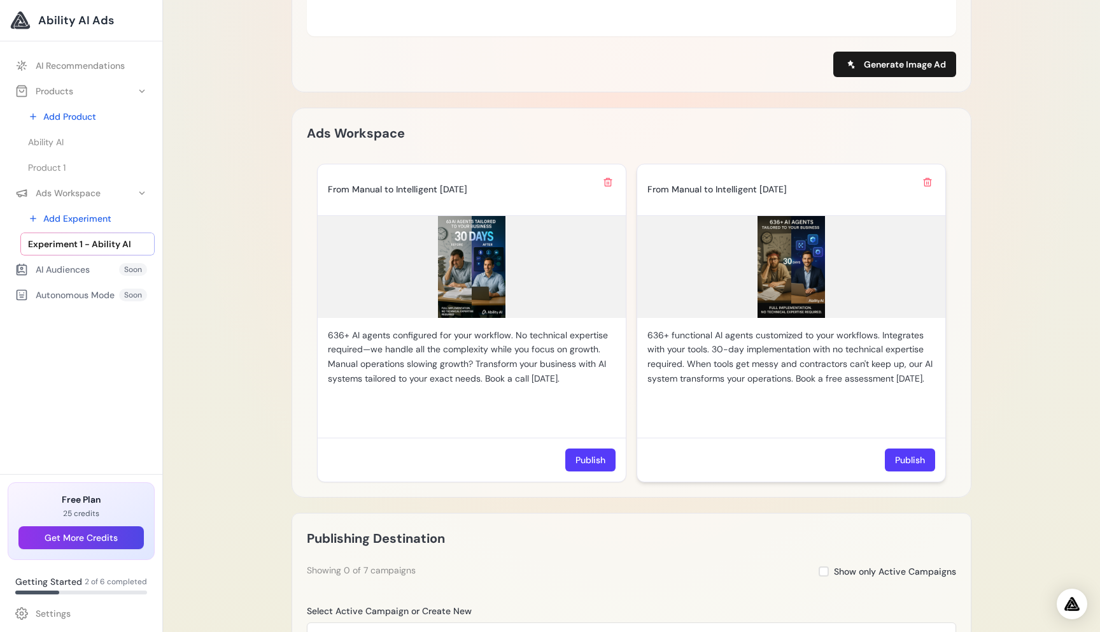
click at [780, 287] on img at bounding box center [791, 267] width 308 height 102
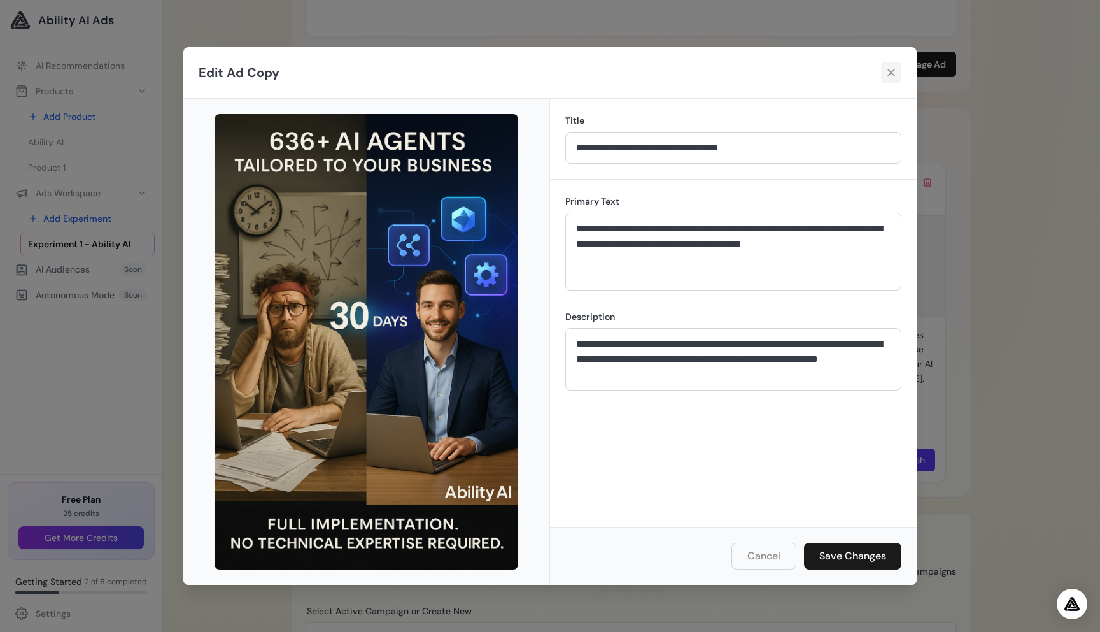
click at [893, 69] on icon at bounding box center [891, 72] width 13 height 13
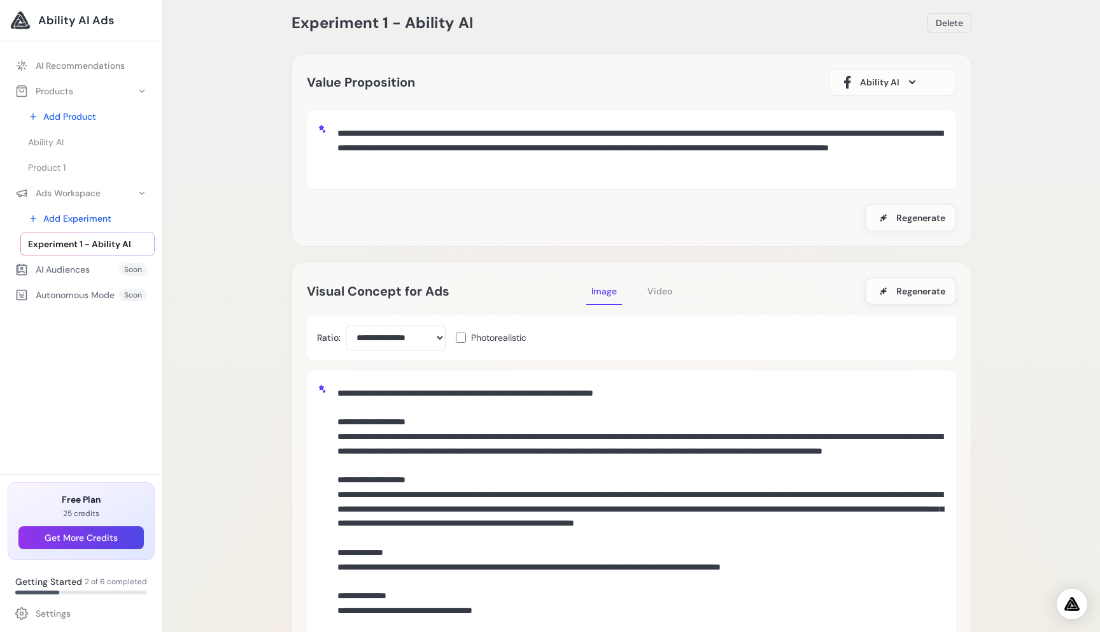
scroll to position [0, 0]
